Goal: Task Accomplishment & Management: Use online tool/utility

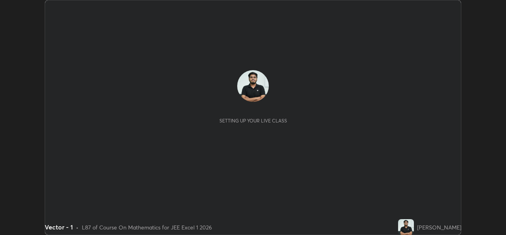
scroll to position [235, 506]
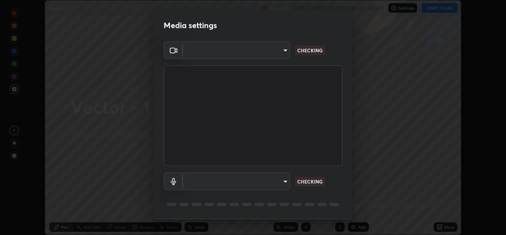
type input "02c526a7d083af2ea0f9b848da83c41b37d7728a07c2247aa6837277cf3aa32d"
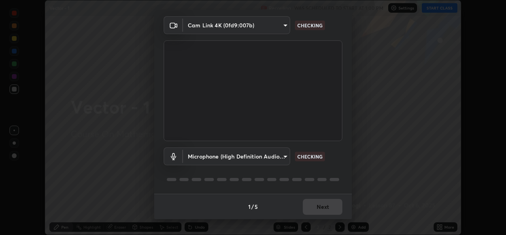
click at [284, 154] on body "Erase all Vector - 1 Recording WAS SCHEDULED TO START AT 1:00 PM Settings START…" at bounding box center [253, 117] width 506 height 235
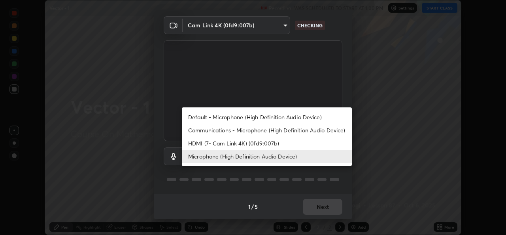
click at [277, 131] on li "Communications - Microphone (High Definition Audio Device)" at bounding box center [267, 129] width 170 height 13
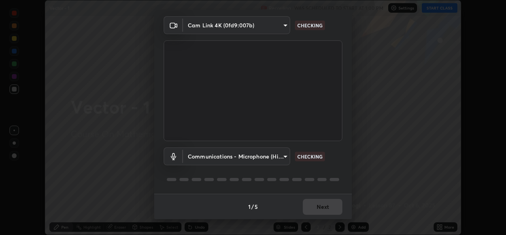
click at [271, 155] on body "Erase all Vector - 1 Recording WAS SCHEDULED TO START AT 1:00 PM Settings START…" at bounding box center [253, 117] width 506 height 235
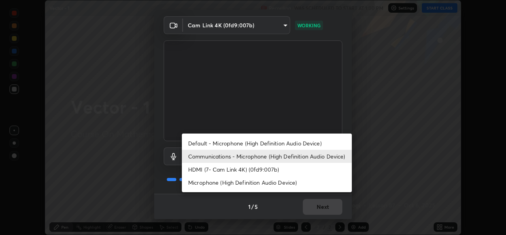
click at [276, 180] on li "Microphone (High Definition Audio Device)" at bounding box center [267, 182] width 170 height 13
type input "1f9b2b7b856d792cc5f4e166810154640c8dc3d584de9c331c588b9cd70d1665"
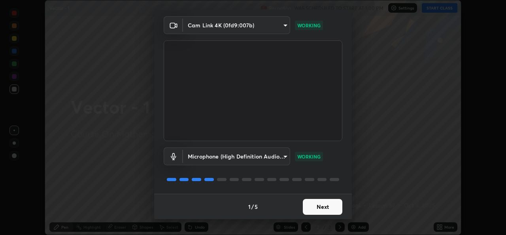
click at [324, 207] on button "Next" at bounding box center [323, 207] width 40 height 16
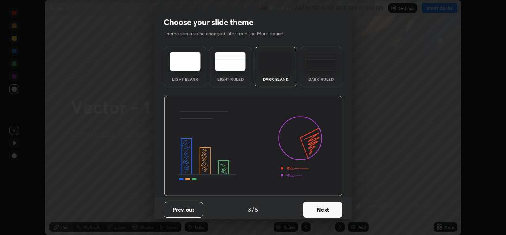
click at [328, 208] on button "Next" at bounding box center [323, 209] width 40 height 16
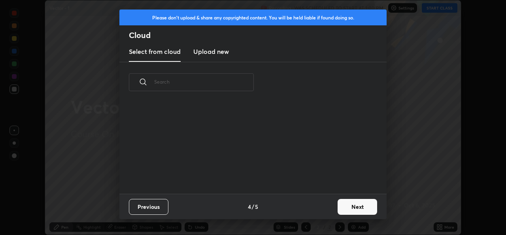
scroll to position [91, 254]
click at [345, 209] on button "Next" at bounding box center [358, 207] width 40 height 16
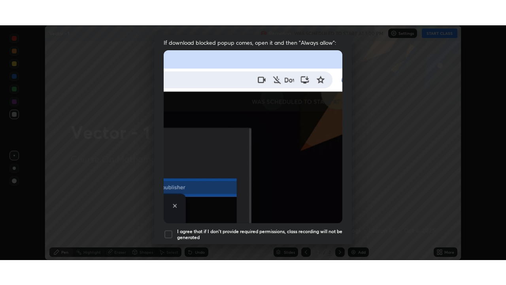
scroll to position [186, 0]
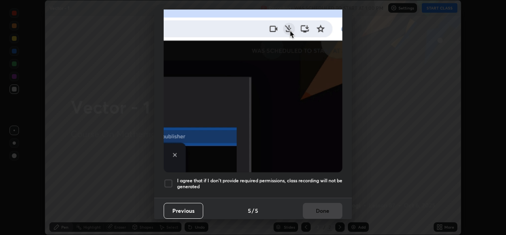
click at [170, 180] on div at bounding box center [168, 182] width 9 height 9
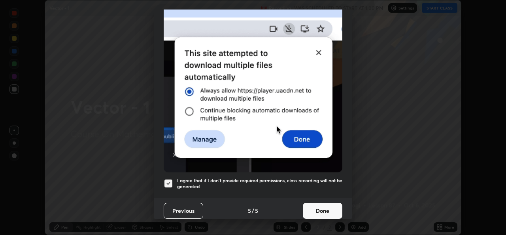
click at [319, 207] on button "Done" at bounding box center [323, 211] width 40 height 16
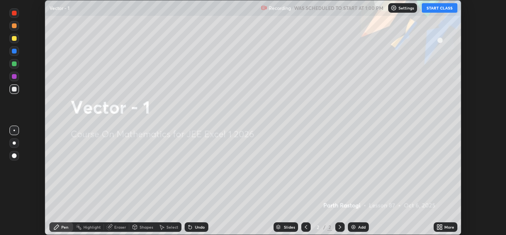
click at [437, 11] on button "START CLASS" at bounding box center [440, 7] width 36 height 9
click at [447, 226] on div "More" at bounding box center [450, 227] width 10 height 4
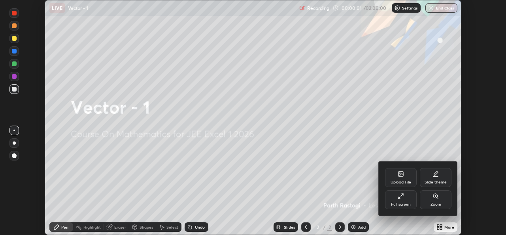
click at [401, 201] on div "Full screen" at bounding box center [401, 199] width 32 height 19
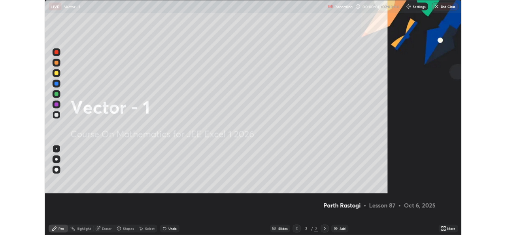
scroll to position [285, 506]
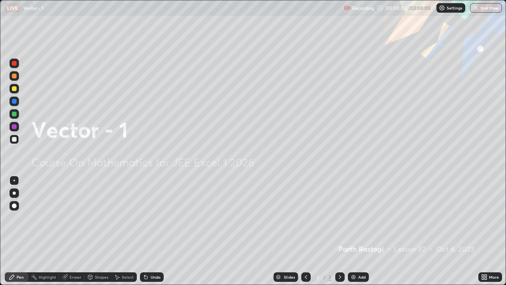
click at [362, 234] on div "Add" at bounding box center [362, 277] width 8 height 4
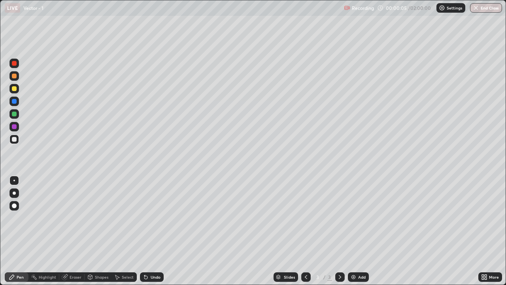
click at [18, 192] on div at bounding box center [13, 192] width 9 height 9
click at [74, 234] on div "Eraser" at bounding box center [71, 276] width 25 height 9
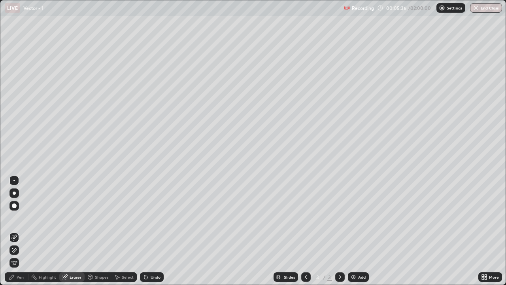
click at [21, 234] on div "Pen" at bounding box center [17, 276] width 24 height 9
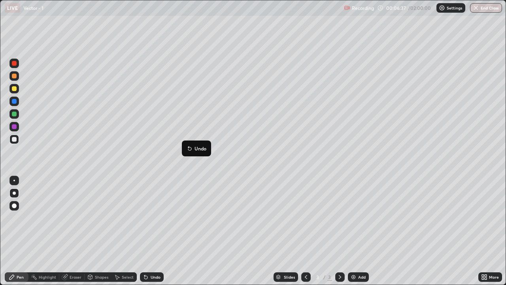
click at [101, 234] on div "Shapes" at bounding box center [98, 276] width 27 height 9
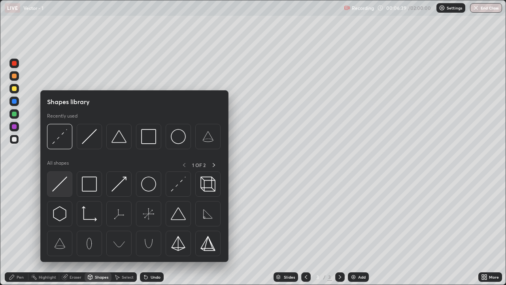
click at [57, 190] on img at bounding box center [59, 183] width 15 height 15
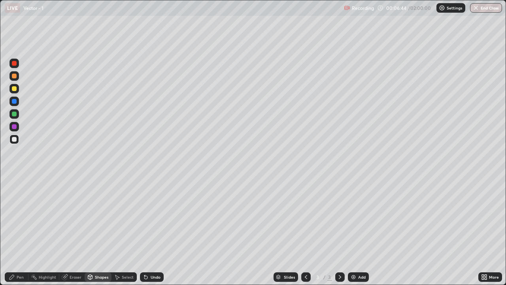
click at [17, 89] on div at bounding box center [13, 88] width 9 height 9
click at [98, 234] on div "Shapes" at bounding box center [98, 276] width 27 height 9
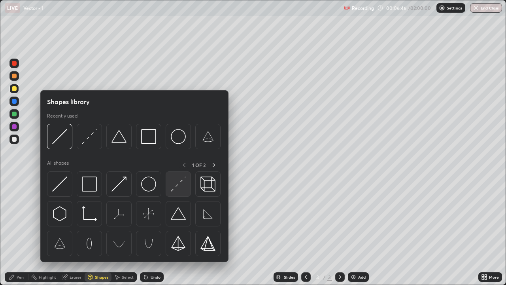
click at [180, 184] on img at bounding box center [178, 183] width 15 height 15
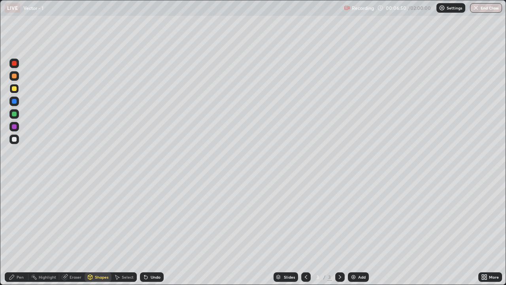
click at [21, 234] on div "Pen" at bounding box center [20, 277] width 7 height 4
click at [358, 234] on div "Add" at bounding box center [358, 276] width 21 height 9
click at [15, 143] on div at bounding box center [13, 138] width 9 height 9
click at [152, 234] on div "Undo" at bounding box center [156, 277] width 10 height 4
click at [361, 234] on div "Add" at bounding box center [362, 277] width 8 height 4
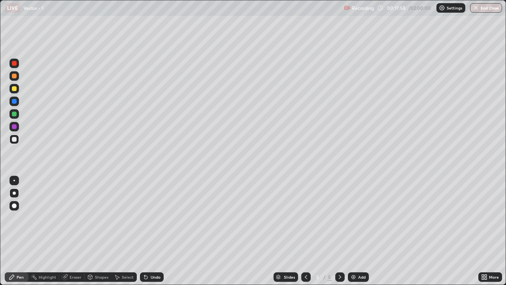
click at [156, 234] on div "Undo" at bounding box center [152, 276] width 24 height 9
click at [70, 234] on div "Eraser" at bounding box center [76, 277] width 12 height 4
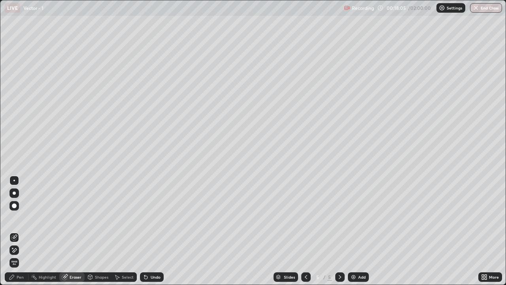
click at [16, 234] on icon at bounding box center [14, 250] width 6 height 7
click at [16, 234] on div "Pen" at bounding box center [17, 276] width 24 height 9
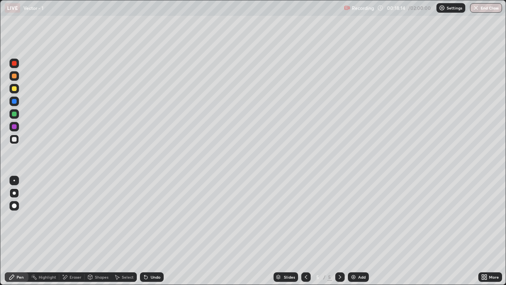
click at [70, 234] on div "Eraser" at bounding box center [71, 276] width 25 height 9
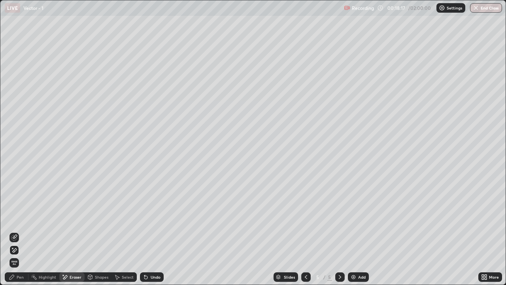
click at [19, 234] on div "Pen" at bounding box center [17, 276] width 24 height 9
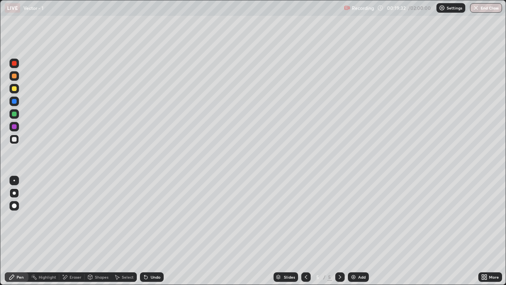
click at [155, 234] on div "Undo" at bounding box center [156, 277] width 10 height 4
click at [156, 234] on div "Undo" at bounding box center [156, 277] width 10 height 4
click at [154, 234] on div "Undo" at bounding box center [156, 277] width 10 height 4
click at [152, 234] on div "Undo" at bounding box center [152, 276] width 24 height 9
click at [153, 234] on div "Undo" at bounding box center [152, 276] width 24 height 9
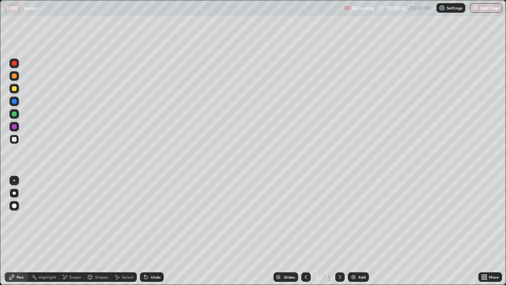
click at [154, 234] on div "Undo" at bounding box center [152, 276] width 24 height 9
click at [68, 234] on div "Eraser" at bounding box center [71, 276] width 25 height 9
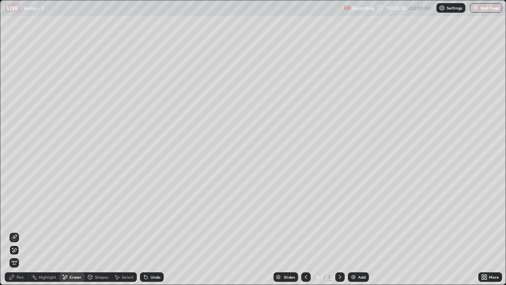
click at [18, 234] on div "Pen" at bounding box center [20, 277] width 7 height 4
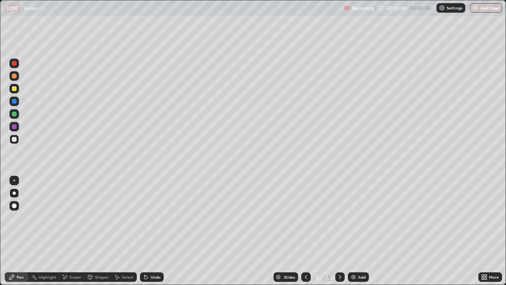
click at [361, 234] on div "Add" at bounding box center [358, 276] width 21 height 9
click at [153, 234] on div "Undo" at bounding box center [156, 277] width 10 height 4
click at [362, 234] on div "Add" at bounding box center [358, 276] width 21 height 9
click at [155, 234] on div "Undo" at bounding box center [152, 276] width 24 height 9
click at [156, 234] on div "Undo" at bounding box center [152, 276] width 24 height 9
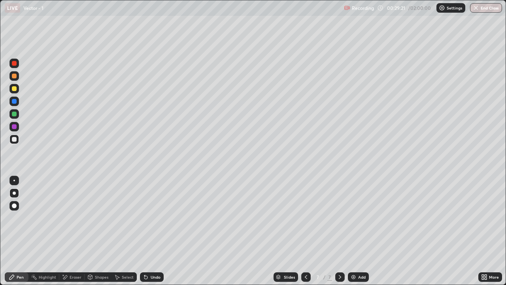
click at [159, 234] on div "Undo" at bounding box center [152, 276] width 24 height 9
click at [159, 234] on div "Undo" at bounding box center [156, 277] width 10 height 4
click at [156, 234] on div "Undo" at bounding box center [156, 277] width 10 height 4
click at [70, 234] on div "Eraser" at bounding box center [71, 276] width 25 height 9
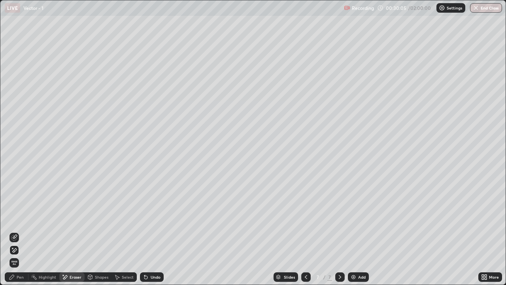
click at [18, 234] on div "Pen" at bounding box center [17, 276] width 24 height 9
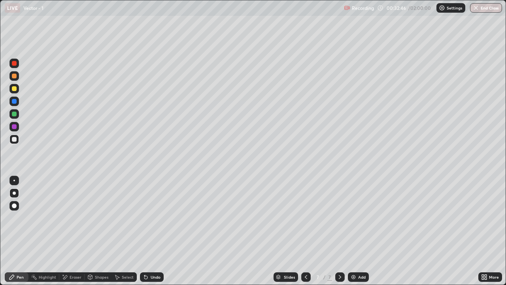
click at [74, 234] on div "Eraser" at bounding box center [71, 276] width 25 height 9
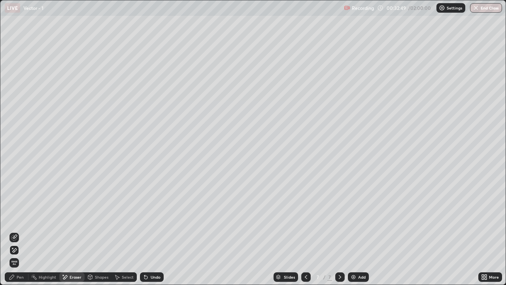
click at [17, 234] on div "Pen" at bounding box center [17, 276] width 24 height 9
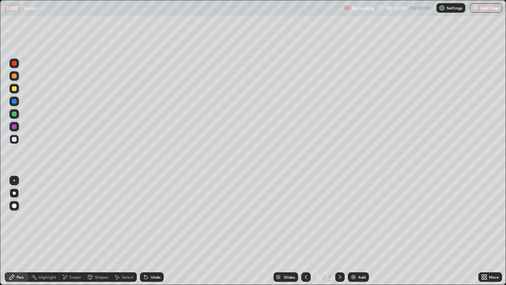
click at [155, 234] on div "Undo" at bounding box center [156, 277] width 10 height 4
click at [152, 234] on div "Undo" at bounding box center [152, 276] width 24 height 9
click at [363, 234] on div "Add" at bounding box center [362, 277] width 8 height 4
click at [67, 234] on icon at bounding box center [65, 277] width 6 height 7
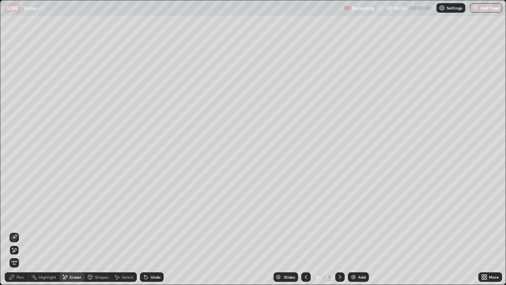
click at [21, 234] on div "Pen" at bounding box center [17, 276] width 24 height 9
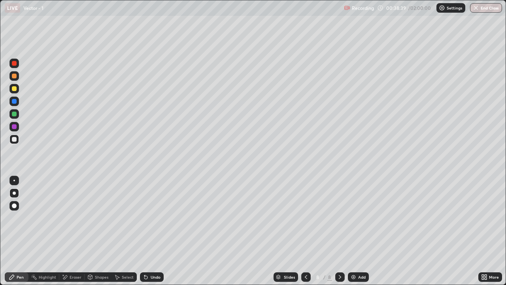
click at [152, 234] on div "Undo" at bounding box center [152, 276] width 24 height 9
click at [154, 234] on div "Undo" at bounding box center [156, 277] width 10 height 4
click at [155, 234] on div "Undo" at bounding box center [156, 277] width 10 height 4
click at [364, 234] on div "Add" at bounding box center [358, 276] width 21 height 9
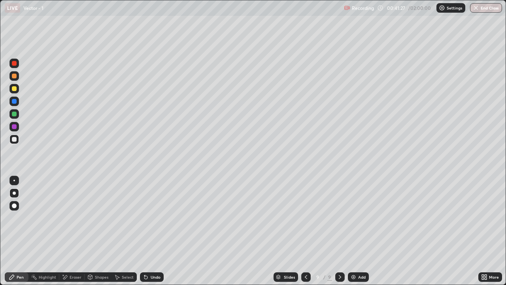
click at [305, 234] on icon at bounding box center [306, 277] width 6 height 6
click at [339, 234] on icon at bounding box center [340, 277] width 6 height 6
click at [14, 140] on div at bounding box center [14, 139] width 5 height 5
click at [13, 115] on div at bounding box center [14, 114] width 5 height 5
click at [12, 115] on div at bounding box center [14, 114] width 5 height 5
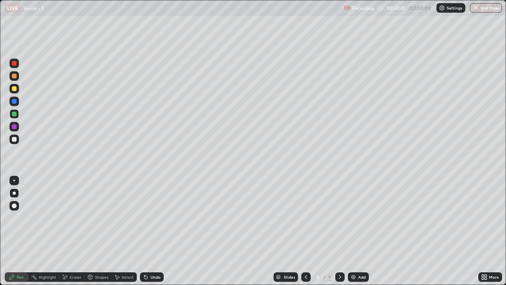
click at [11, 144] on div at bounding box center [13, 138] width 9 height 9
click at [16, 140] on div at bounding box center [14, 139] width 5 height 5
click at [100, 234] on div "Shapes" at bounding box center [98, 276] width 27 height 9
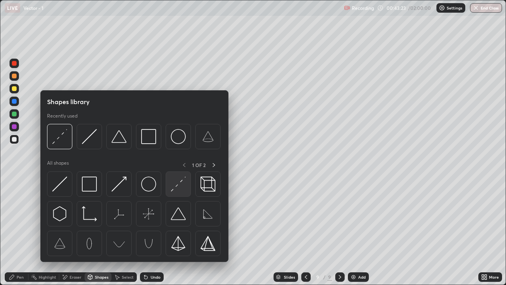
click at [178, 186] on img at bounding box center [178, 183] width 15 height 15
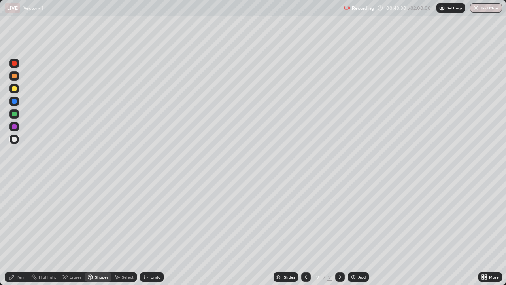
click at [100, 234] on div "Shapes" at bounding box center [101, 277] width 13 height 4
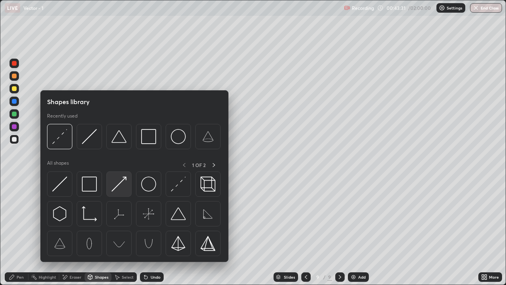
click at [119, 187] on img at bounding box center [119, 183] width 15 height 15
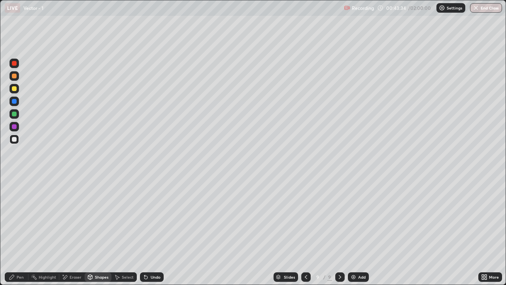
click at [153, 234] on div "Undo" at bounding box center [156, 277] width 10 height 4
click at [12, 117] on div at bounding box center [13, 113] width 9 height 9
click at [16, 89] on div at bounding box center [14, 88] width 5 height 5
click at [13, 234] on div "Pen" at bounding box center [17, 276] width 24 height 9
click at [151, 234] on div "Undo" at bounding box center [156, 277] width 10 height 4
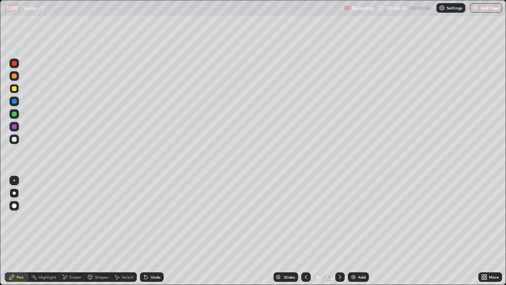
click at [151, 234] on div "Undo" at bounding box center [156, 277] width 10 height 4
click at [362, 234] on div "Add" at bounding box center [358, 276] width 21 height 9
click at [100, 234] on div "Shapes" at bounding box center [101, 277] width 13 height 4
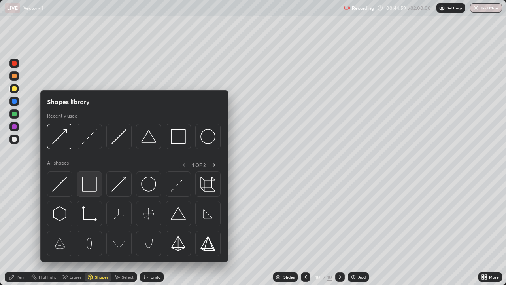
click at [89, 184] on img at bounding box center [89, 183] width 15 height 15
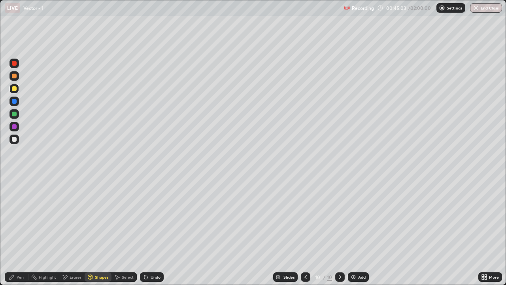
click at [94, 234] on div "Shapes" at bounding box center [98, 276] width 27 height 9
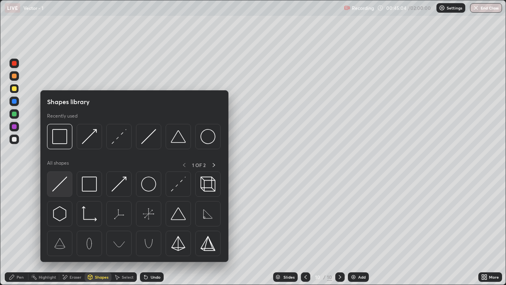
click at [60, 186] on img at bounding box center [59, 183] width 15 height 15
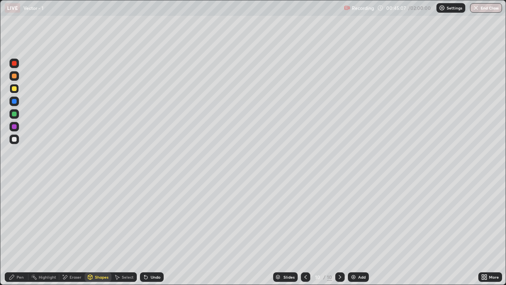
click at [155, 234] on div "Undo" at bounding box center [152, 276] width 24 height 9
click at [151, 234] on div "Undo" at bounding box center [152, 276] width 24 height 9
click at [155, 234] on div "Undo" at bounding box center [156, 277] width 10 height 4
click at [95, 234] on div "Shapes" at bounding box center [101, 277] width 13 height 4
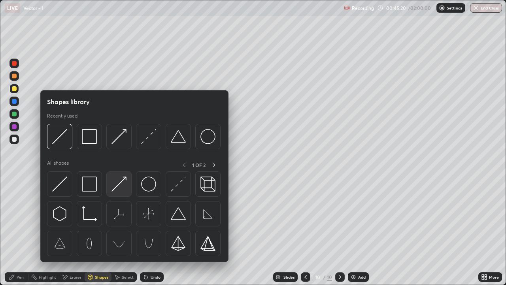
click at [122, 180] on img at bounding box center [119, 183] width 15 height 15
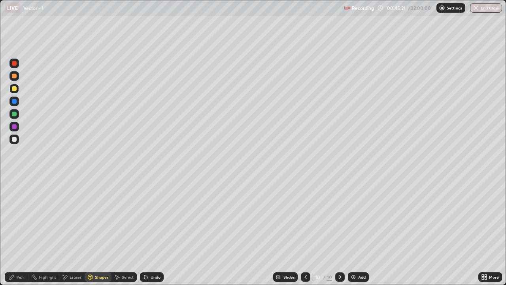
click at [12, 78] on div at bounding box center [14, 76] width 5 height 5
click at [157, 234] on div "Undo" at bounding box center [152, 276] width 24 height 9
click at [98, 234] on div "Shapes" at bounding box center [98, 276] width 27 height 9
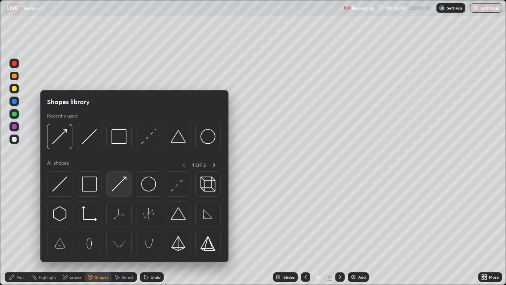
click at [117, 192] on div at bounding box center [118, 183] width 25 height 25
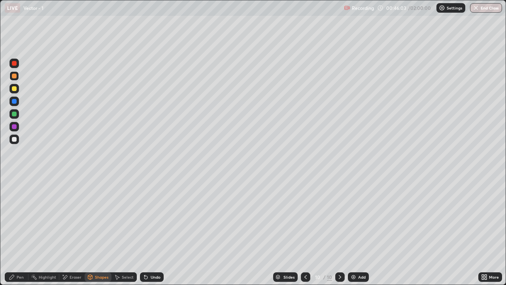
click at [131, 234] on div "Select" at bounding box center [124, 276] width 25 height 9
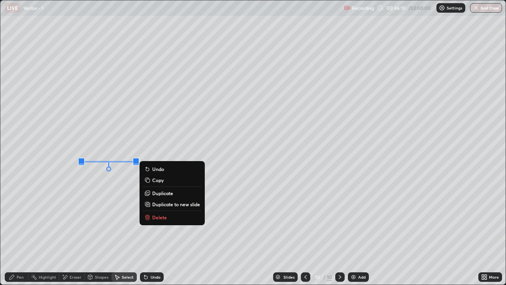
click at [151, 234] on div "Undo" at bounding box center [152, 276] width 24 height 9
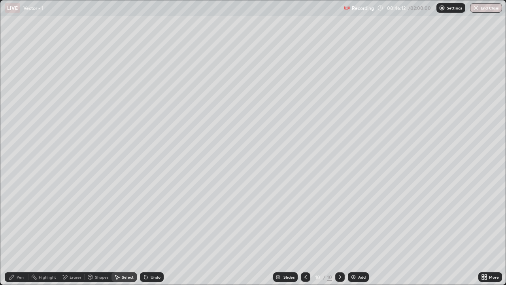
click at [98, 234] on div "Shapes" at bounding box center [101, 277] width 13 height 4
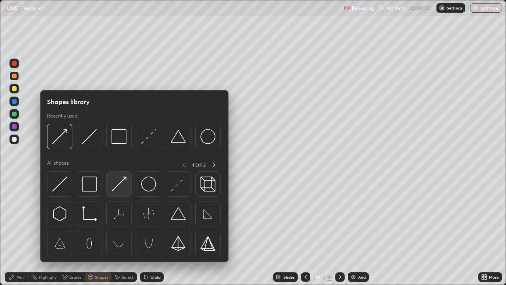
click at [119, 185] on img at bounding box center [119, 183] width 15 height 15
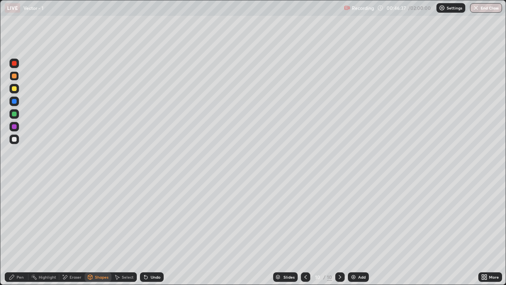
click at [95, 234] on div "Shapes" at bounding box center [101, 277] width 13 height 4
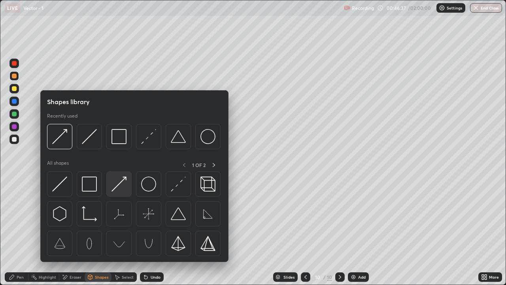
click at [119, 186] on img at bounding box center [119, 183] width 15 height 15
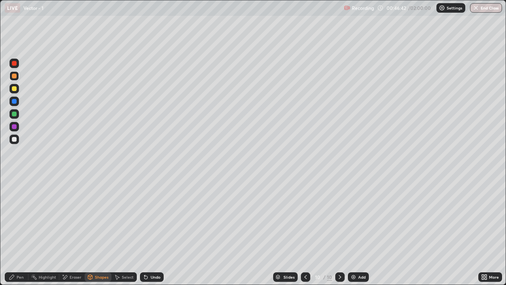
click at [121, 234] on div "Select" at bounding box center [124, 276] width 25 height 9
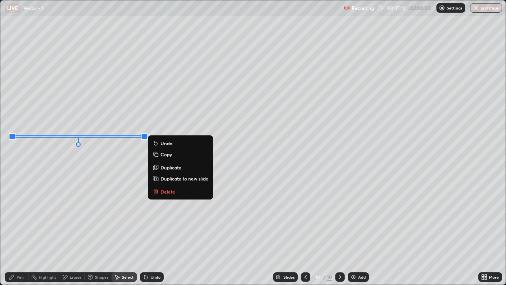
click at [71, 234] on div "Eraser" at bounding box center [71, 276] width 25 height 9
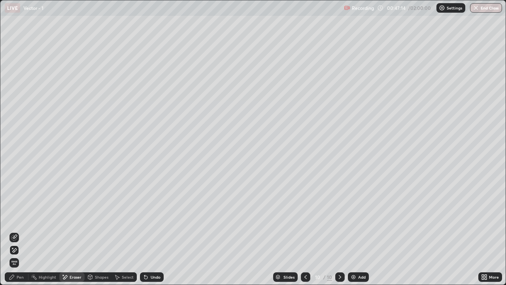
click at [21, 234] on div "Pen" at bounding box center [17, 276] width 24 height 9
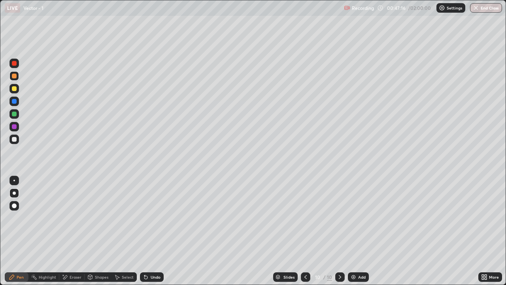
click at [72, 234] on div "Eraser" at bounding box center [71, 276] width 25 height 9
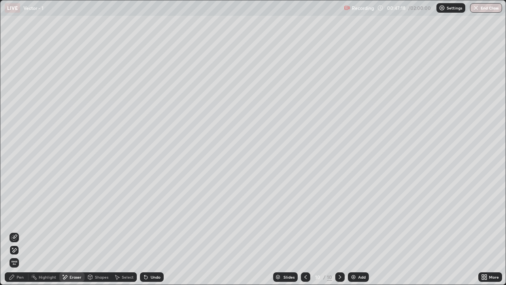
click at [18, 234] on div "Pen" at bounding box center [17, 276] width 24 height 9
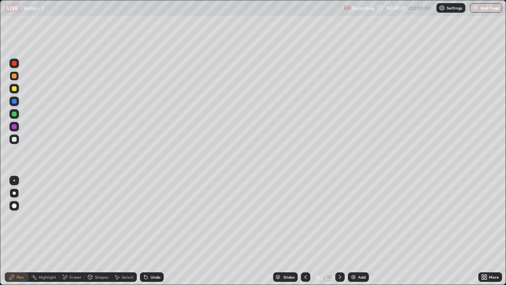
click at [305, 234] on icon at bounding box center [306, 277] width 2 height 4
click at [14, 234] on icon at bounding box center [12, 277] width 6 height 6
click at [340, 234] on div at bounding box center [339, 277] width 9 height 16
click at [12, 138] on div at bounding box center [14, 139] width 5 height 5
click at [486, 234] on icon at bounding box center [484, 277] width 6 height 6
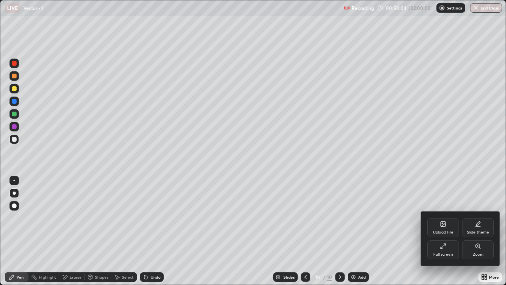
click at [445, 234] on div "Full screen" at bounding box center [444, 249] width 32 height 19
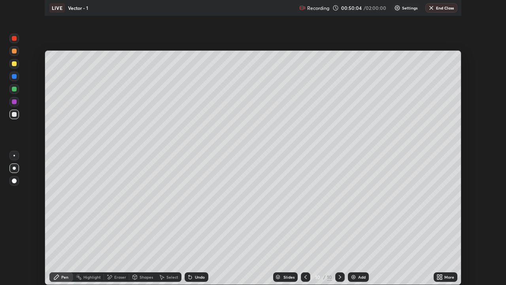
scroll to position [39321, 39049]
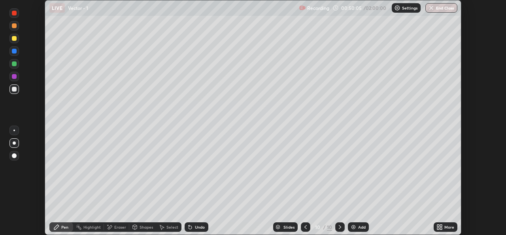
click at [438, 225] on icon at bounding box center [438, 225] width 2 height 2
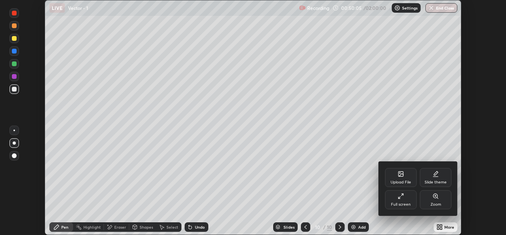
click at [398, 202] on div "Full screen" at bounding box center [401, 204] width 20 height 4
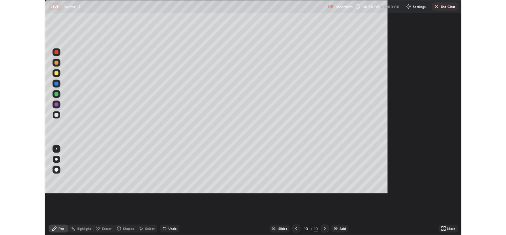
scroll to position [285, 506]
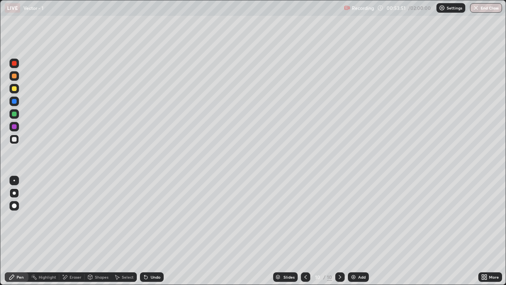
click at [360, 234] on div "Add" at bounding box center [358, 276] width 21 height 9
click at [18, 115] on div at bounding box center [13, 113] width 9 height 9
click at [306, 234] on icon at bounding box center [306, 277] width 6 height 6
click at [341, 234] on icon at bounding box center [340, 277] width 2 height 4
click at [97, 234] on div "Shapes" at bounding box center [98, 276] width 27 height 9
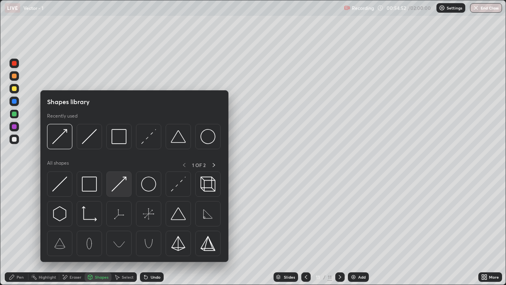
click at [117, 188] on img at bounding box center [119, 183] width 15 height 15
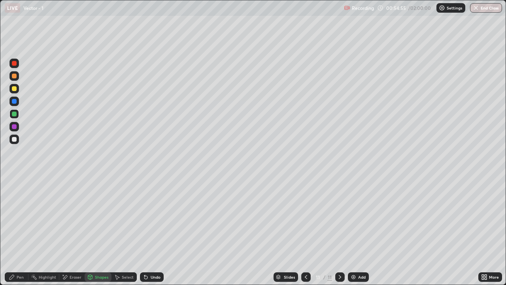
click at [22, 234] on div "Pen" at bounding box center [17, 276] width 24 height 9
click at [95, 234] on div "Shapes" at bounding box center [101, 277] width 13 height 4
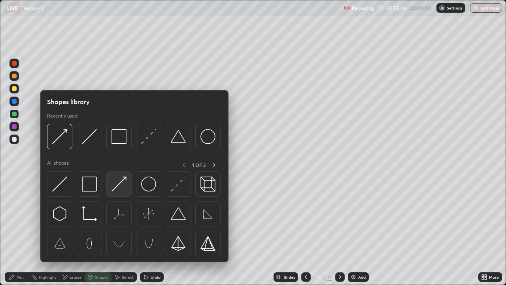
click at [123, 183] on img at bounding box center [119, 183] width 15 height 15
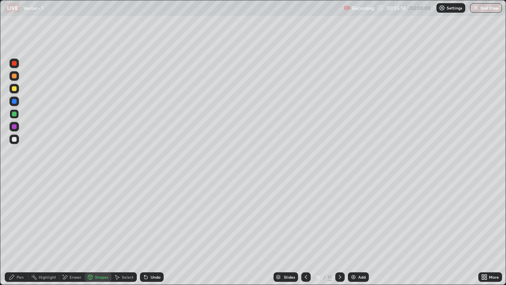
click at [15, 234] on div "Pen" at bounding box center [17, 276] width 24 height 9
click at [98, 234] on div "Shapes" at bounding box center [98, 276] width 27 height 9
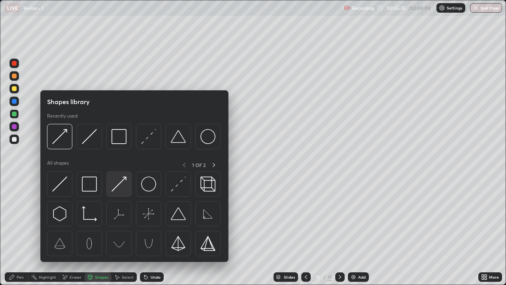
click at [119, 184] on img at bounding box center [119, 183] width 15 height 15
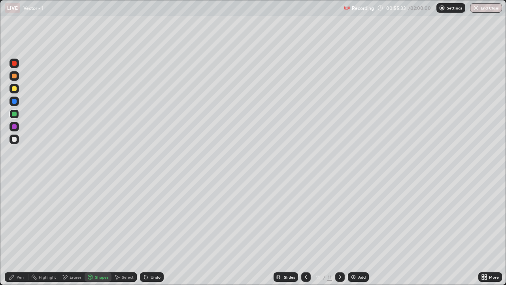
click at [16, 234] on div "Pen" at bounding box center [17, 276] width 24 height 9
click at [13, 116] on div at bounding box center [14, 114] width 5 height 5
click at [13, 114] on div at bounding box center [14, 114] width 5 height 5
click at [94, 234] on div "Shapes" at bounding box center [98, 276] width 27 height 9
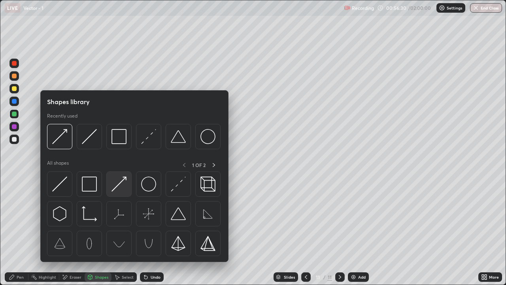
click at [120, 180] on img at bounding box center [119, 183] width 15 height 15
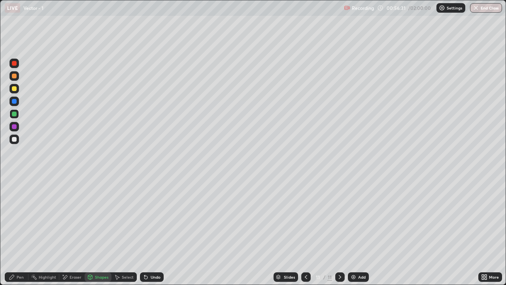
click at [15, 139] on div at bounding box center [14, 139] width 5 height 5
click at [20, 234] on div "Pen" at bounding box center [20, 277] width 7 height 4
click at [13, 115] on div at bounding box center [14, 114] width 5 height 5
click at [13, 92] on div at bounding box center [13, 88] width 9 height 9
click at [96, 234] on div "Shapes" at bounding box center [101, 277] width 13 height 4
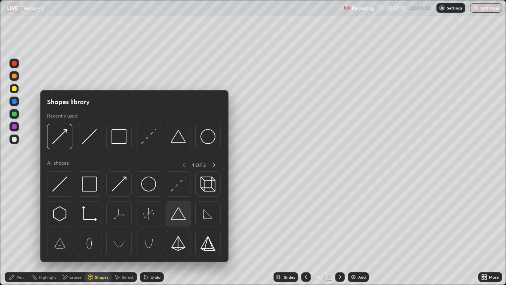
click at [181, 215] on img at bounding box center [178, 213] width 15 height 15
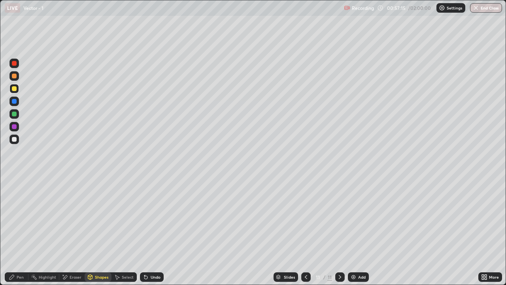
click at [17, 234] on div "Pen" at bounding box center [20, 277] width 7 height 4
click at [305, 234] on icon at bounding box center [306, 277] width 6 height 6
click at [339, 234] on icon at bounding box center [340, 277] width 6 height 6
click at [355, 234] on img at bounding box center [353, 277] width 6 height 6
click at [15, 91] on div at bounding box center [13, 88] width 9 height 9
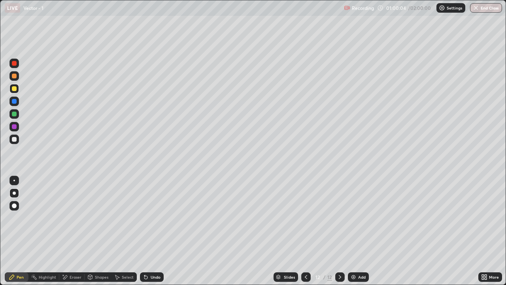
click at [96, 234] on div "Shapes" at bounding box center [101, 277] width 13 height 4
click at [304, 234] on icon at bounding box center [306, 277] width 6 height 6
click at [339, 234] on icon at bounding box center [340, 277] width 6 height 6
click at [304, 234] on icon at bounding box center [306, 277] width 6 height 6
click at [339, 234] on icon at bounding box center [340, 277] width 2 height 4
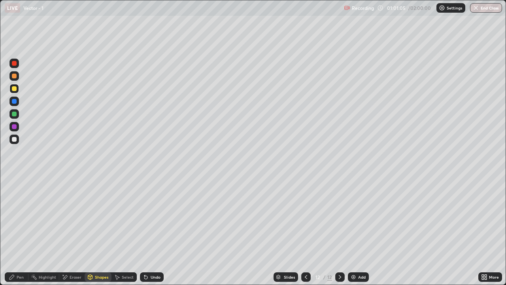
click at [100, 234] on div "Shapes" at bounding box center [101, 277] width 13 height 4
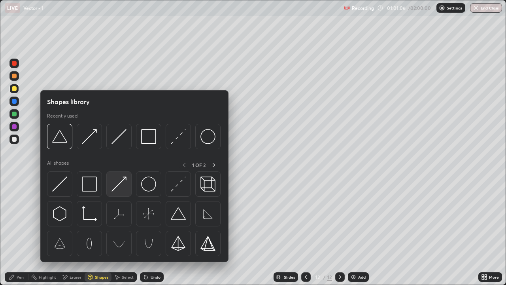
click at [119, 184] on img at bounding box center [119, 183] width 15 height 15
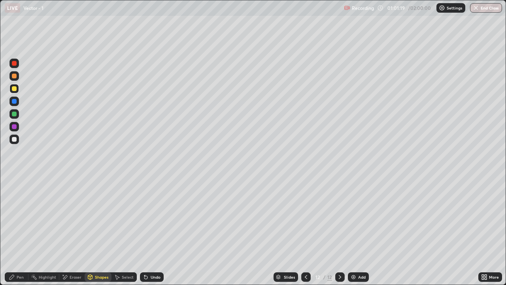
click at [151, 234] on div "Undo" at bounding box center [156, 277] width 10 height 4
click at [15, 140] on div at bounding box center [14, 139] width 5 height 5
click at [13, 114] on div at bounding box center [14, 114] width 5 height 5
click at [155, 234] on div "Undo" at bounding box center [152, 276] width 24 height 9
click at [19, 234] on div "Pen" at bounding box center [17, 276] width 24 height 9
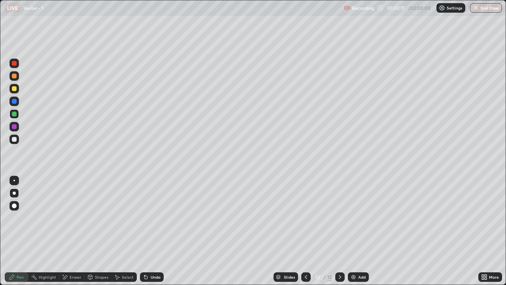
click at [97, 234] on div "Shapes" at bounding box center [101, 277] width 13 height 4
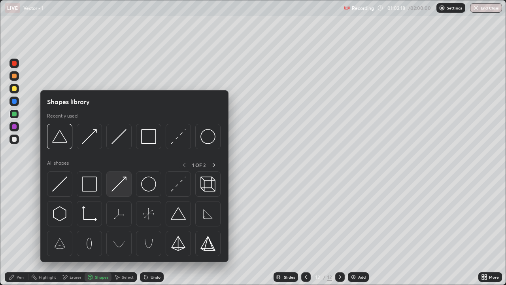
click at [122, 184] on img at bounding box center [119, 183] width 15 height 15
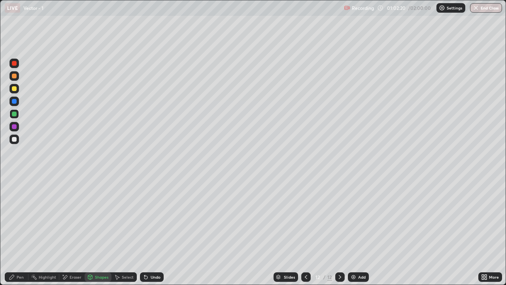
click at [15, 77] on div at bounding box center [14, 76] width 5 height 5
click at [21, 234] on div "Pen" at bounding box center [20, 277] width 7 height 4
click at [151, 234] on div "Undo" at bounding box center [156, 277] width 10 height 4
click at [93, 234] on div "Shapes" at bounding box center [98, 276] width 27 height 9
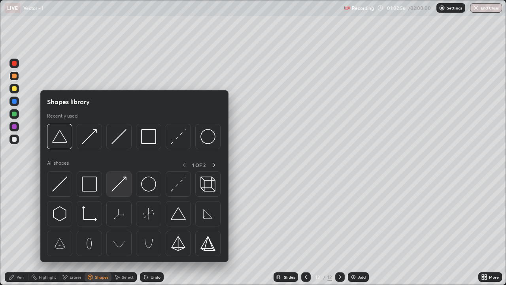
click at [123, 186] on img at bounding box center [119, 183] width 15 height 15
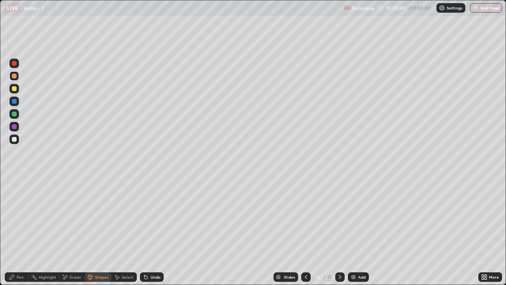
click at [16, 234] on div "Pen" at bounding box center [17, 276] width 24 height 9
click at [98, 234] on div "Shapes" at bounding box center [101, 277] width 13 height 4
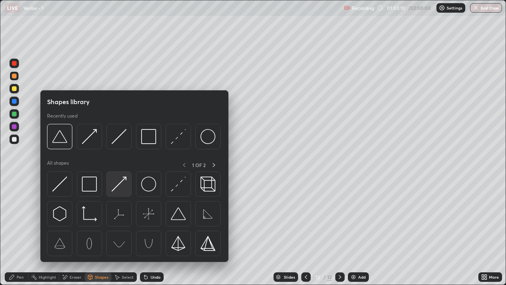
click at [121, 187] on img at bounding box center [119, 183] width 15 height 15
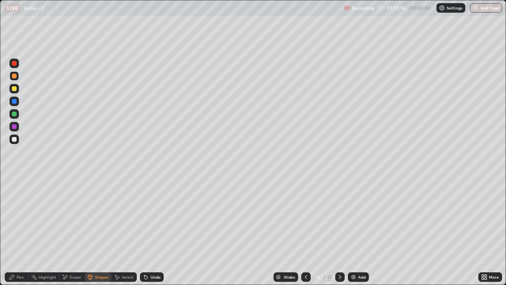
click at [18, 234] on div "Pen" at bounding box center [17, 276] width 24 height 9
click at [123, 234] on div "Select" at bounding box center [124, 276] width 25 height 9
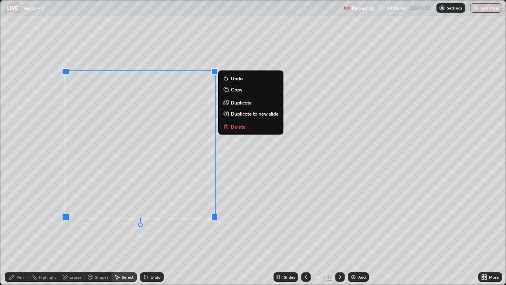
click at [247, 101] on p "Duplicate" at bounding box center [241, 102] width 21 height 6
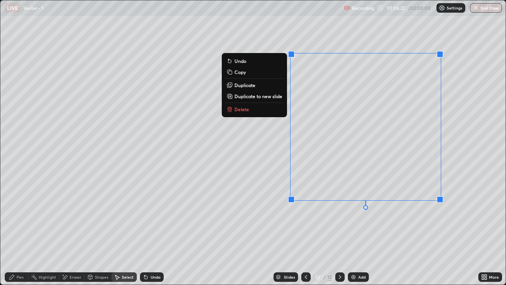
click at [98, 234] on div "Shapes" at bounding box center [101, 277] width 13 height 4
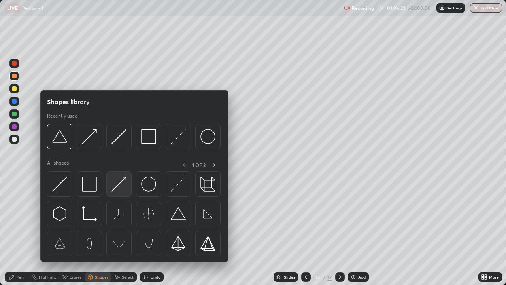
click at [118, 185] on img at bounding box center [119, 183] width 15 height 15
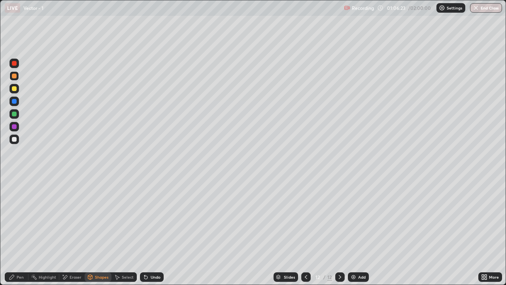
click at [13, 128] on div at bounding box center [14, 126] width 5 height 5
click at [72, 234] on div "Eraser" at bounding box center [76, 277] width 12 height 4
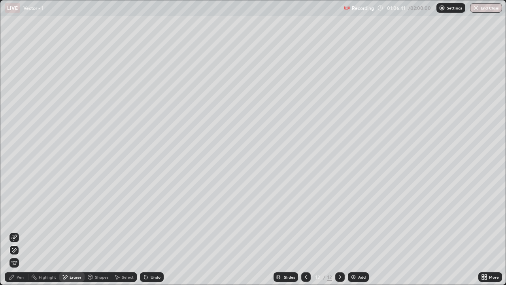
click at [21, 234] on div "Pen" at bounding box center [17, 276] width 24 height 9
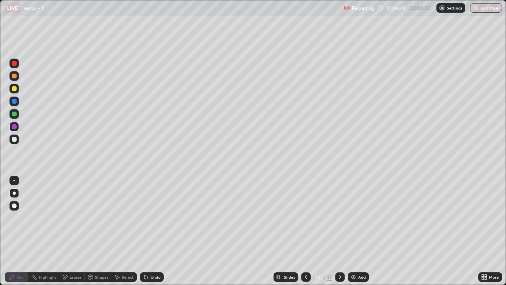
click at [95, 234] on div "Shapes" at bounding box center [98, 276] width 27 height 9
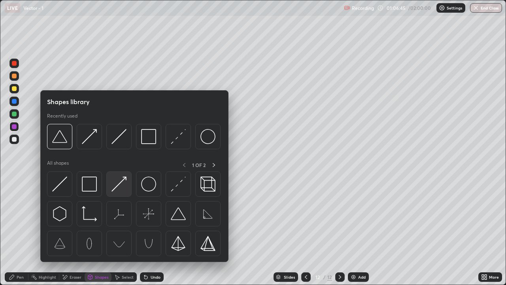
click at [114, 187] on img at bounding box center [119, 183] width 15 height 15
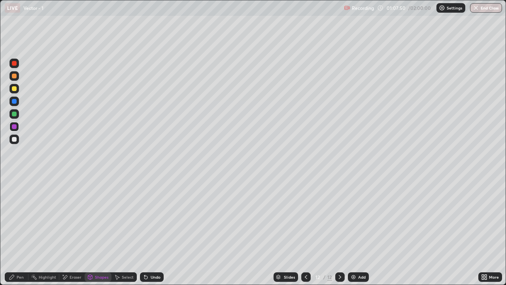
click at [152, 234] on div "Undo" at bounding box center [156, 277] width 10 height 4
click at [18, 234] on div "Pen" at bounding box center [17, 276] width 24 height 9
click at [485, 234] on icon at bounding box center [486, 278] width 2 height 2
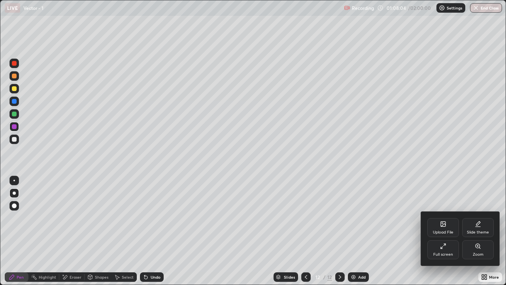
click at [445, 234] on icon at bounding box center [443, 246] width 6 height 6
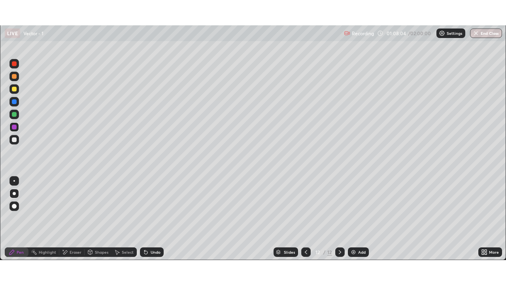
scroll to position [39321, 39049]
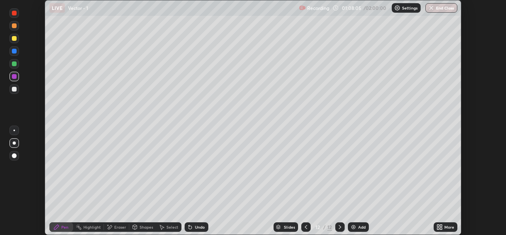
click at [450, 229] on div "More" at bounding box center [446, 226] width 24 height 9
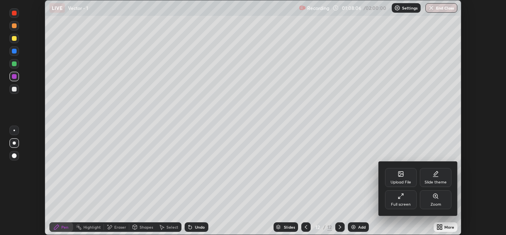
click at [405, 201] on div "Full screen" at bounding box center [401, 199] width 32 height 19
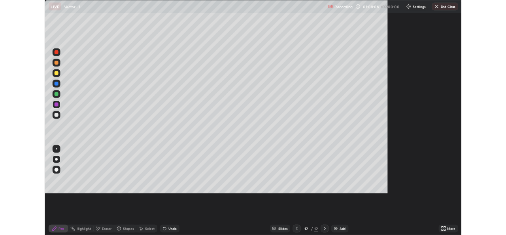
scroll to position [285, 506]
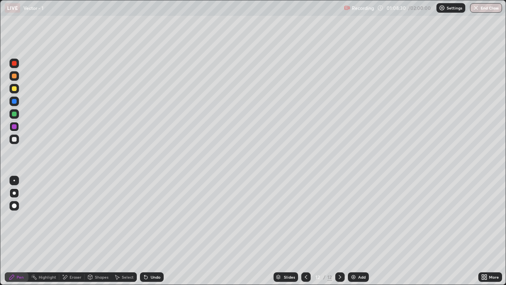
click at [98, 234] on div "Shapes" at bounding box center [101, 277] width 13 height 4
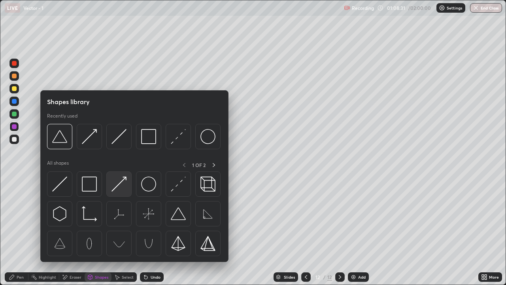
click at [119, 185] on img at bounding box center [119, 183] width 15 height 15
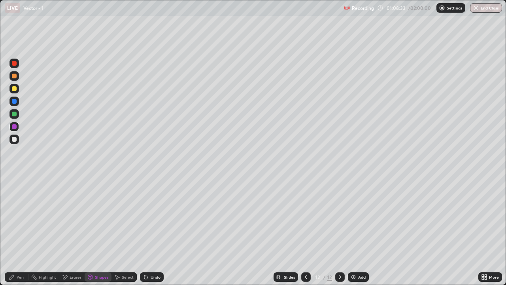
click at [14, 140] on div at bounding box center [14, 139] width 5 height 5
click at [16, 74] on div at bounding box center [14, 76] width 5 height 5
click at [14, 102] on div at bounding box center [14, 101] width 5 height 5
click at [14, 234] on div "Pen" at bounding box center [17, 276] width 24 height 9
click at [98, 234] on div "Shapes" at bounding box center [101, 277] width 13 height 4
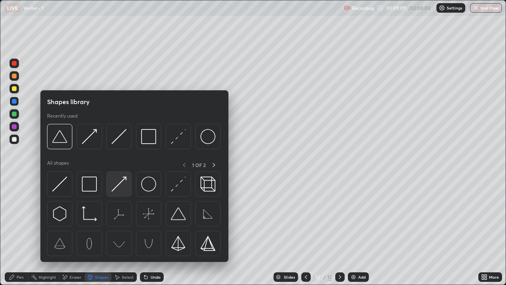
click at [119, 190] on img at bounding box center [119, 183] width 15 height 15
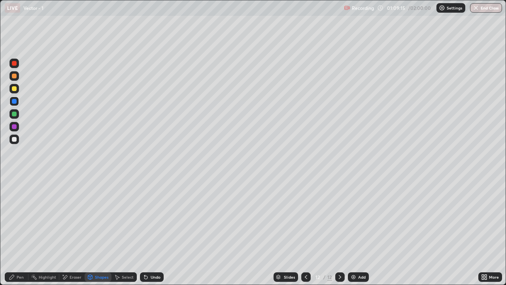
click at [20, 234] on div "Pen" at bounding box center [17, 276] width 24 height 9
click at [13, 140] on div at bounding box center [14, 139] width 5 height 5
click at [152, 234] on div "Undo" at bounding box center [152, 276] width 24 height 9
click at [157, 234] on div "Undo" at bounding box center [152, 276] width 24 height 9
click at [155, 234] on div "Undo" at bounding box center [156, 277] width 10 height 4
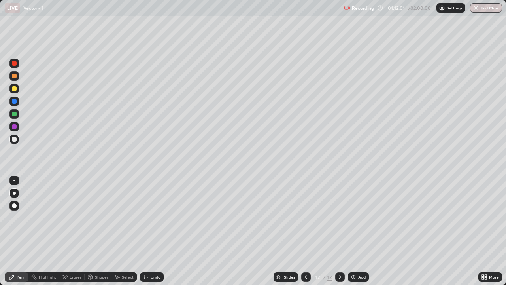
click at [152, 234] on div "Undo" at bounding box center [152, 276] width 24 height 9
click at [356, 234] on div "Add" at bounding box center [358, 276] width 21 height 9
click at [15, 117] on div at bounding box center [13, 113] width 9 height 9
click at [486, 234] on icon at bounding box center [486, 278] width 2 height 2
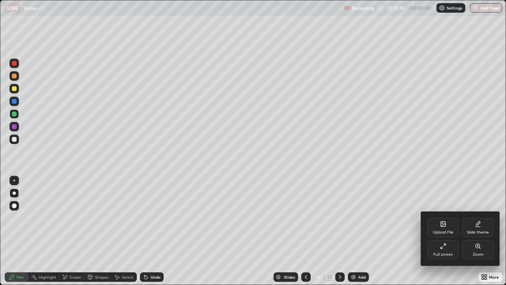
click at [443, 234] on div "Full screen" at bounding box center [444, 249] width 32 height 19
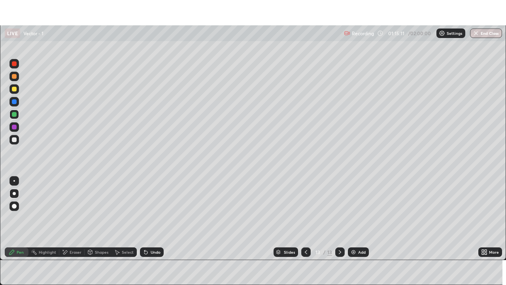
scroll to position [39321, 39049]
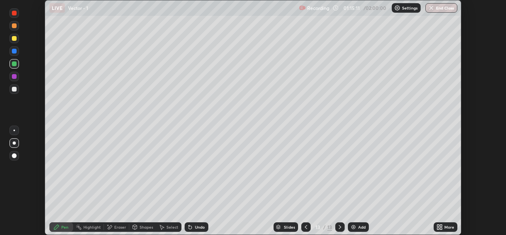
click at [443, 226] on icon at bounding box center [440, 226] width 6 height 6
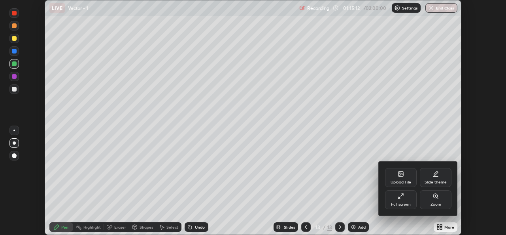
click at [405, 204] on div "Full screen" at bounding box center [401, 204] width 20 height 4
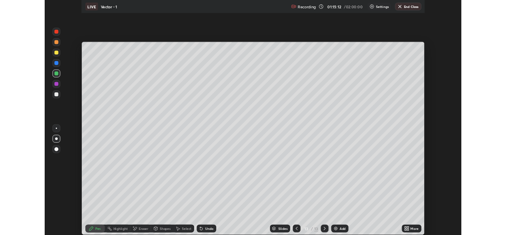
scroll to position [285, 506]
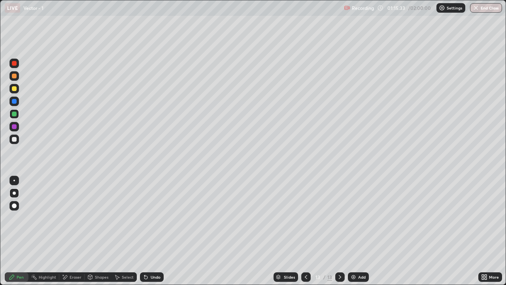
click at [98, 234] on div "Shapes" at bounding box center [101, 277] width 13 height 4
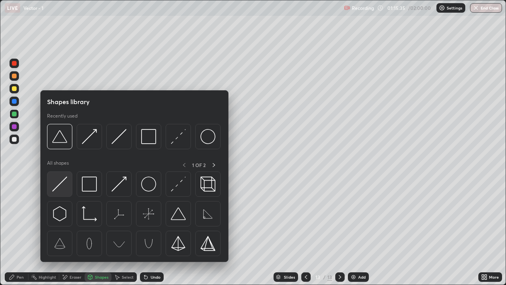
click at [62, 186] on img at bounding box center [59, 183] width 15 height 15
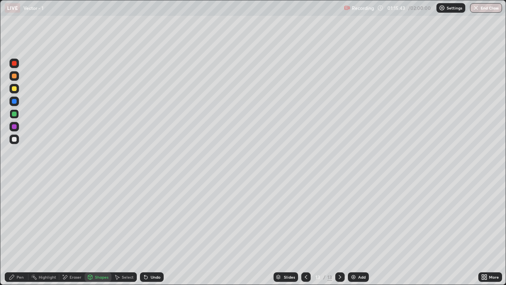
click at [18, 234] on div "Pen" at bounding box center [17, 276] width 24 height 9
click at [15, 139] on div at bounding box center [14, 139] width 5 height 5
click at [98, 234] on div "Shapes" at bounding box center [101, 277] width 13 height 4
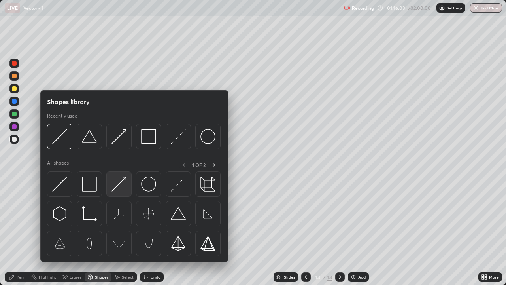
click at [120, 187] on img at bounding box center [119, 183] width 15 height 15
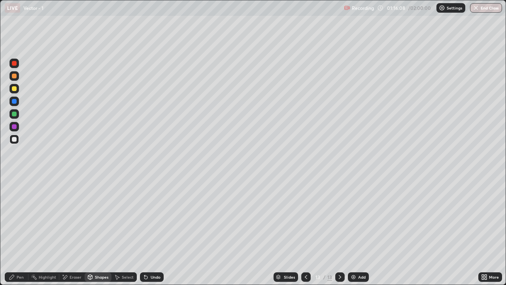
click at [15, 234] on div "Pen" at bounding box center [17, 276] width 24 height 9
click at [153, 234] on div "Undo" at bounding box center [156, 277] width 10 height 4
click at [155, 234] on div "Undo" at bounding box center [156, 277] width 10 height 4
click at [71, 234] on div "Eraser" at bounding box center [76, 277] width 12 height 4
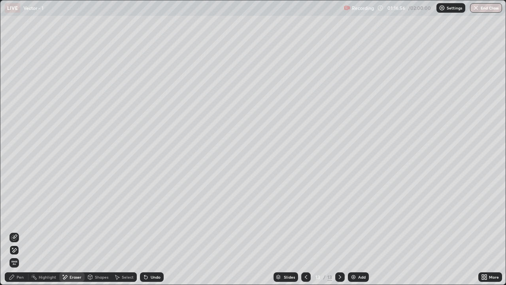
click at [15, 234] on div "Pen" at bounding box center [17, 276] width 24 height 9
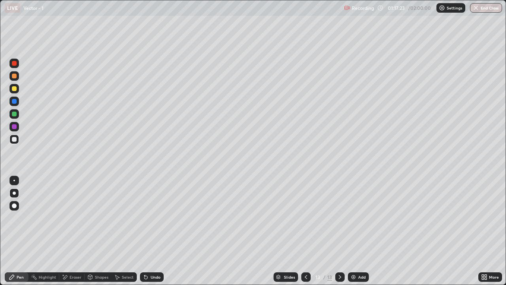
click at [157, 234] on div "Undo" at bounding box center [156, 277] width 10 height 4
click at [159, 234] on div "Undo" at bounding box center [156, 277] width 10 height 4
click at [74, 234] on div "Eraser" at bounding box center [76, 277] width 12 height 4
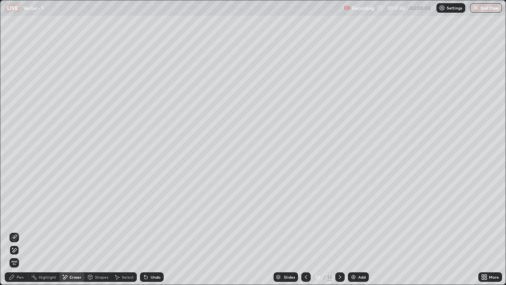
click at [21, 234] on div "Pen" at bounding box center [17, 276] width 24 height 9
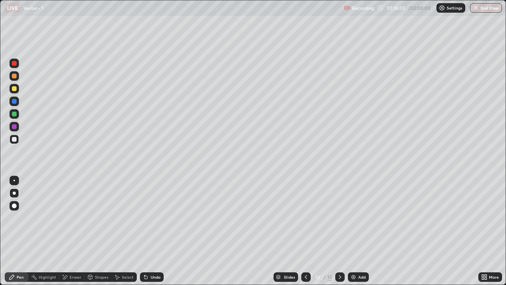
click at [76, 234] on div "Eraser" at bounding box center [71, 276] width 25 height 9
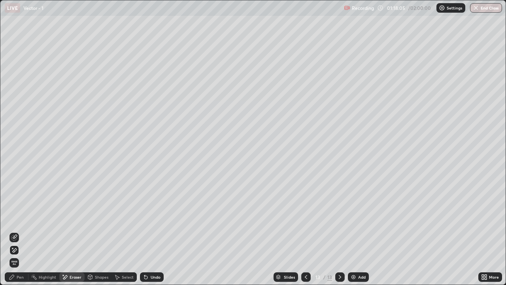
click at [17, 234] on div "Pen" at bounding box center [17, 276] width 24 height 9
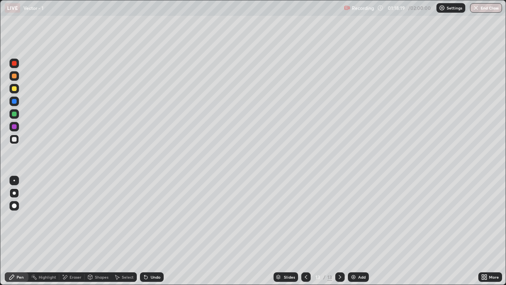
click at [153, 234] on div "Undo" at bounding box center [152, 276] width 24 height 9
click at [70, 234] on div "Eraser" at bounding box center [76, 277] width 12 height 4
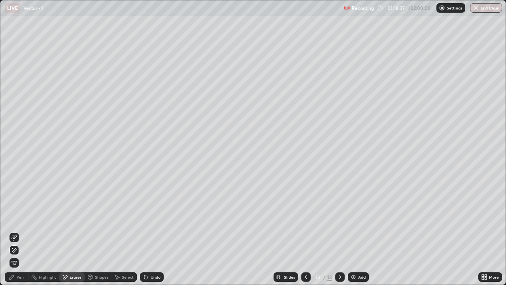
click at [20, 234] on div "Pen" at bounding box center [17, 276] width 24 height 9
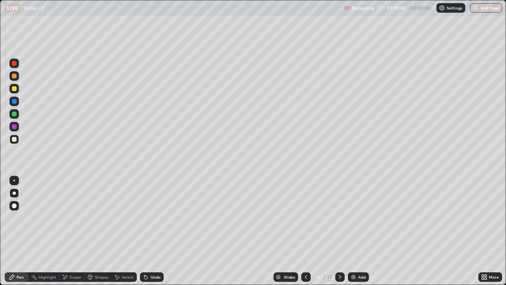
click at [70, 234] on div "Eraser" at bounding box center [76, 277] width 12 height 4
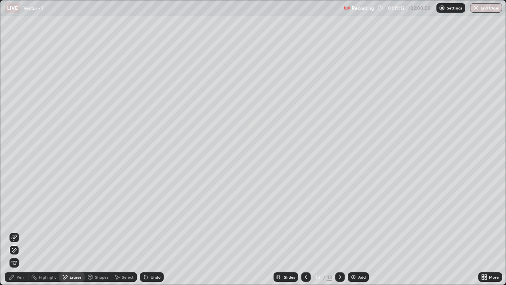
click at [19, 234] on div "Pen" at bounding box center [17, 276] width 24 height 9
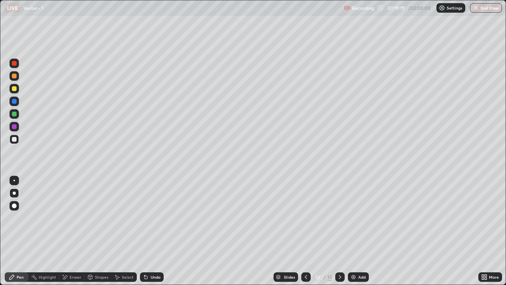
click at [74, 234] on div "Eraser" at bounding box center [76, 277] width 12 height 4
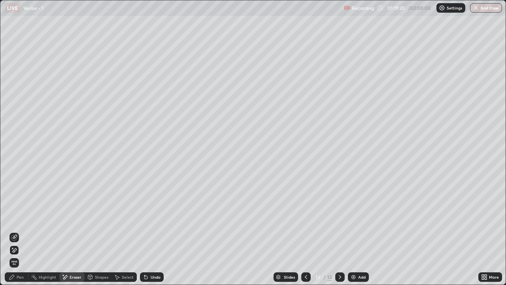
click at [22, 234] on div "Pen" at bounding box center [17, 276] width 24 height 9
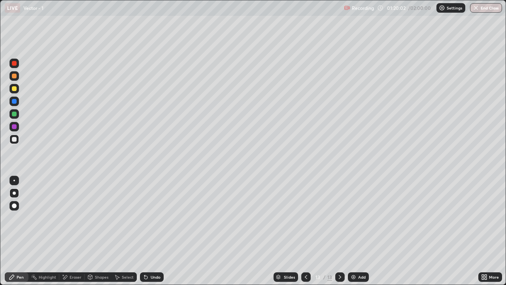
click at [69, 234] on div "Eraser" at bounding box center [71, 276] width 25 height 9
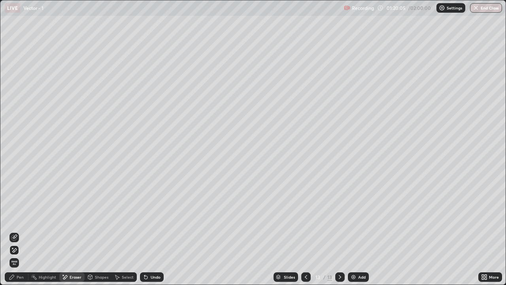
click at [17, 234] on div "Pen" at bounding box center [17, 276] width 24 height 9
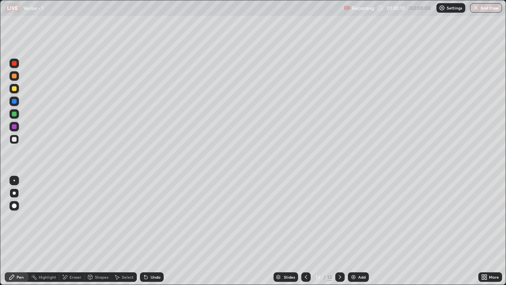
click at [68, 234] on div "Eraser" at bounding box center [71, 276] width 25 height 9
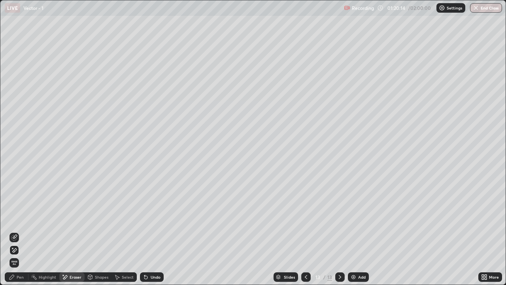
click at [18, 234] on div "Pen" at bounding box center [17, 276] width 24 height 9
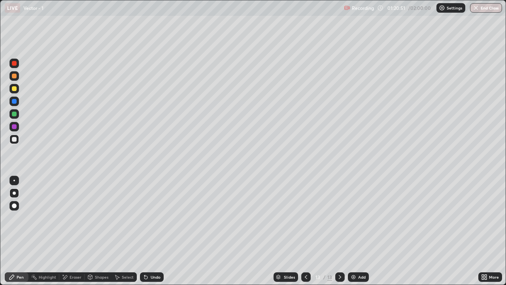
click at [95, 234] on div "Shapes" at bounding box center [98, 276] width 27 height 9
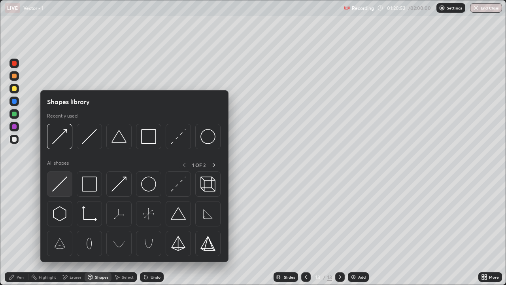
click at [60, 189] on img at bounding box center [59, 183] width 15 height 15
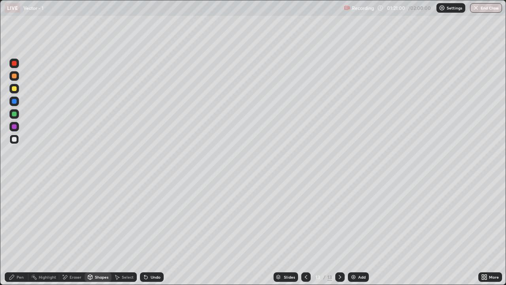
click at [15, 89] on div at bounding box center [14, 88] width 5 height 5
click at [16, 234] on div "Pen" at bounding box center [17, 276] width 24 height 9
click at [149, 234] on div "Undo" at bounding box center [152, 276] width 24 height 9
click at [14, 234] on div "Pen" at bounding box center [17, 276] width 24 height 9
click at [13, 112] on div at bounding box center [14, 114] width 5 height 5
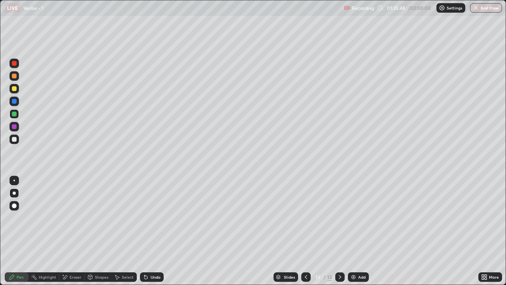
click at [360, 234] on div "Add" at bounding box center [358, 276] width 21 height 9
click at [98, 234] on div "Shapes" at bounding box center [101, 277] width 13 height 4
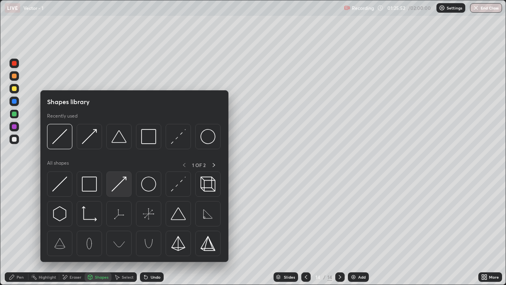
click at [119, 187] on img at bounding box center [119, 183] width 15 height 15
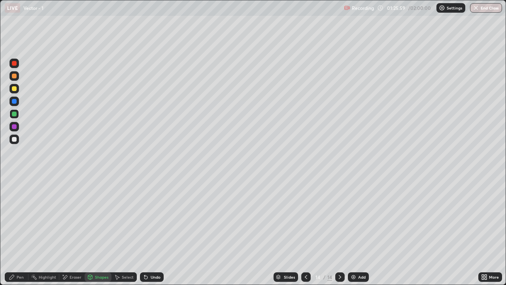
click at [17, 234] on div "Pen" at bounding box center [17, 276] width 24 height 9
click at [13, 142] on div at bounding box center [13, 138] width 9 height 9
click at [152, 234] on div "Undo" at bounding box center [152, 276] width 24 height 9
click at [150, 234] on div "Undo" at bounding box center [152, 276] width 24 height 9
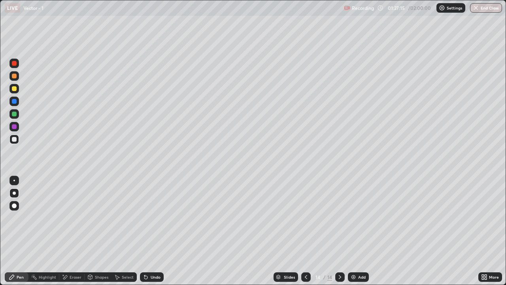
click at [305, 234] on icon at bounding box center [306, 277] width 2 height 4
click at [10, 234] on icon at bounding box center [11, 277] width 5 height 5
click at [13, 141] on div at bounding box center [14, 139] width 5 height 5
click at [152, 234] on div "Undo" at bounding box center [156, 277] width 10 height 4
click at [151, 234] on div "Undo" at bounding box center [156, 277] width 10 height 4
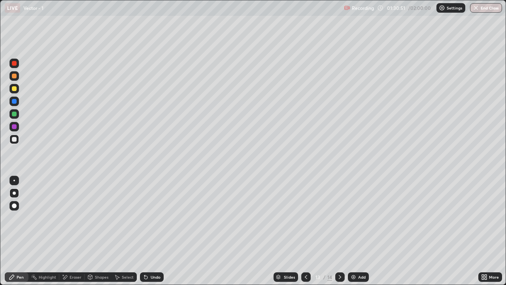
click at [339, 234] on div at bounding box center [339, 276] width 9 height 9
click at [15, 89] on div at bounding box center [14, 88] width 5 height 5
click at [68, 234] on div "Eraser" at bounding box center [71, 276] width 25 height 9
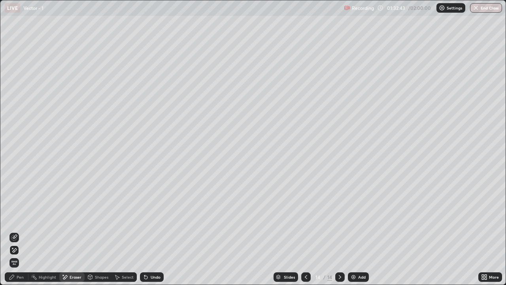
click at [17, 234] on div "Pen" at bounding box center [20, 277] width 7 height 4
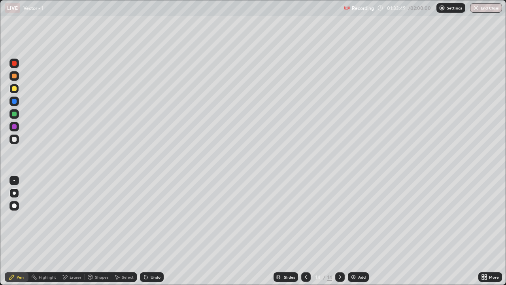
click at [14, 140] on div at bounding box center [14, 139] width 5 height 5
click at [361, 234] on div "Add" at bounding box center [358, 276] width 21 height 9
click at [15, 90] on div at bounding box center [14, 88] width 5 height 5
click at [14, 114] on div at bounding box center [14, 114] width 5 height 5
click at [95, 234] on div "Shapes" at bounding box center [101, 277] width 13 height 4
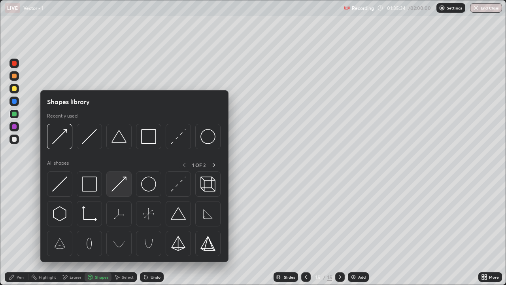
click at [117, 187] on img at bounding box center [119, 183] width 15 height 15
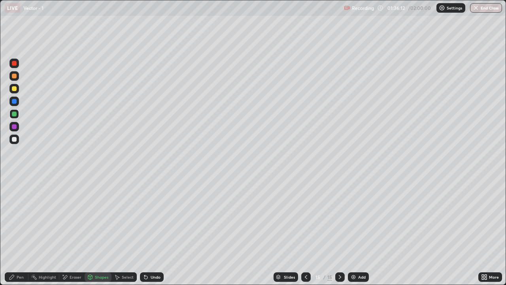
click at [155, 234] on div "Undo" at bounding box center [152, 276] width 24 height 9
click at [15, 89] on div at bounding box center [14, 88] width 5 height 5
click at [122, 234] on div "Select" at bounding box center [128, 277] width 12 height 4
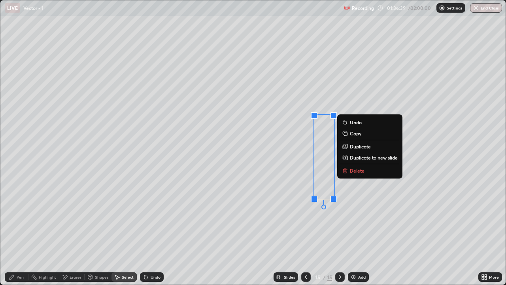
click at [17, 234] on div "Pen" at bounding box center [17, 276] width 24 height 9
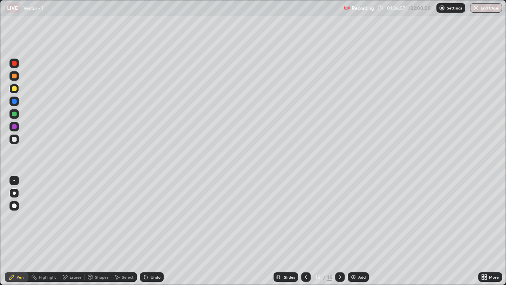
click at [73, 234] on div "Eraser" at bounding box center [71, 276] width 25 height 9
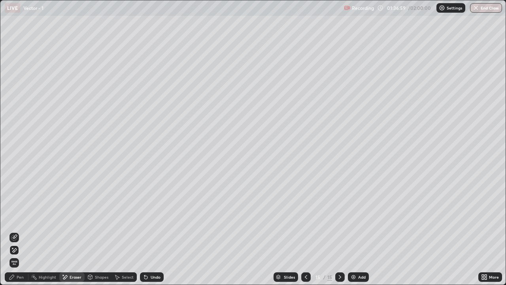
click at [18, 234] on div "Pen" at bounding box center [17, 276] width 24 height 9
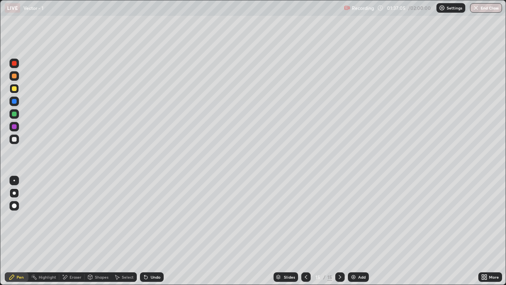
click at [12, 140] on div at bounding box center [14, 139] width 5 height 5
click at [486, 234] on icon at bounding box center [486, 278] width 2 height 2
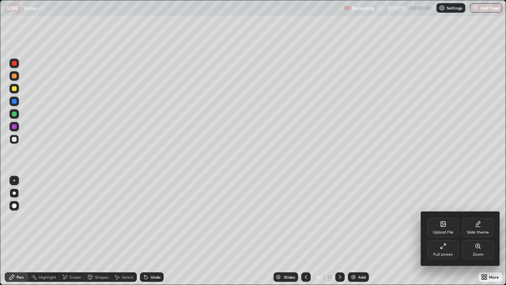
click at [445, 234] on div "Full screen" at bounding box center [444, 249] width 32 height 19
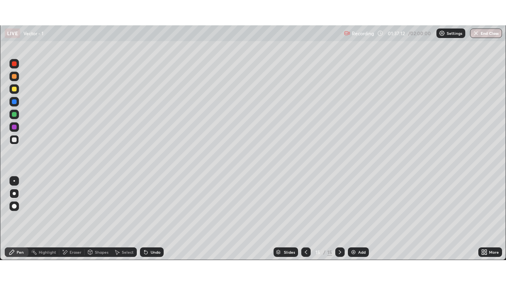
scroll to position [39321, 39049]
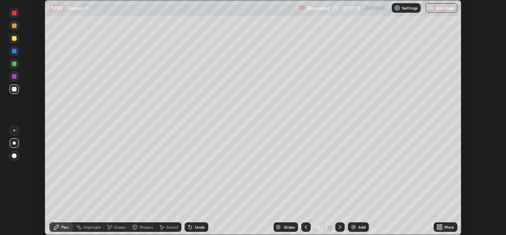
click at [439, 226] on icon at bounding box center [440, 226] width 6 height 6
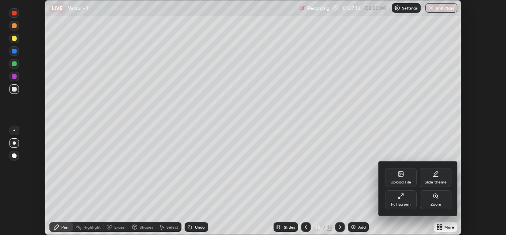
click at [403, 202] on div "Full screen" at bounding box center [401, 204] width 20 height 4
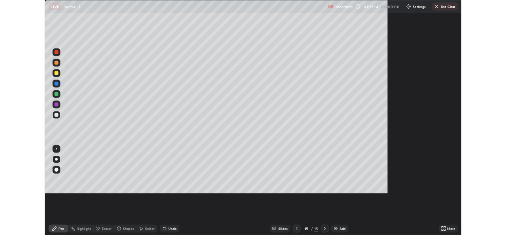
scroll to position [285, 506]
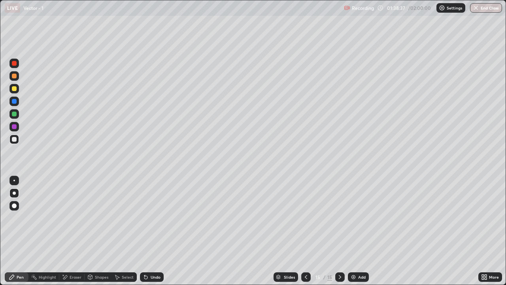
click at [154, 234] on div "Undo" at bounding box center [156, 277] width 10 height 4
click at [74, 234] on div "Eraser" at bounding box center [76, 277] width 12 height 4
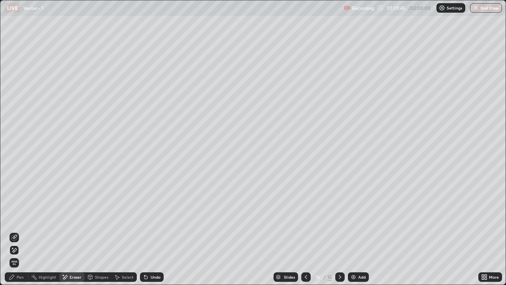
click at [16, 234] on icon at bounding box center [14, 237] width 6 height 6
click at [21, 234] on div "Pen" at bounding box center [17, 276] width 24 height 9
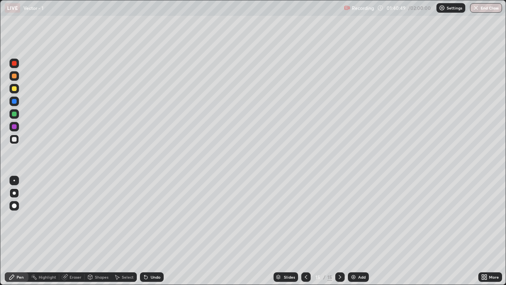
click at [363, 234] on div "Add" at bounding box center [358, 276] width 21 height 9
click at [98, 234] on div "Shapes" at bounding box center [101, 277] width 13 height 4
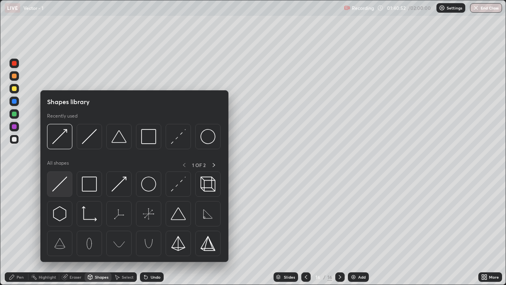
click at [61, 184] on img at bounding box center [59, 183] width 15 height 15
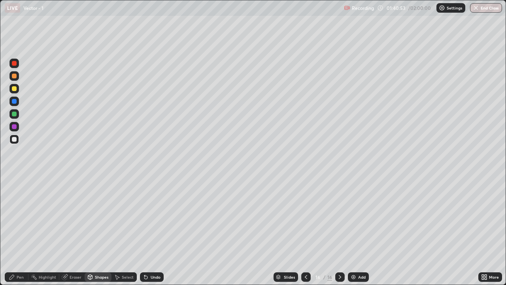
click at [100, 234] on div "Shapes" at bounding box center [98, 276] width 27 height 9
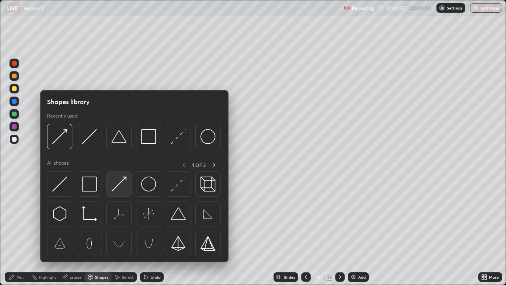
click at [120, 187] on img at bounding box center [119, 183] width 15 height 15
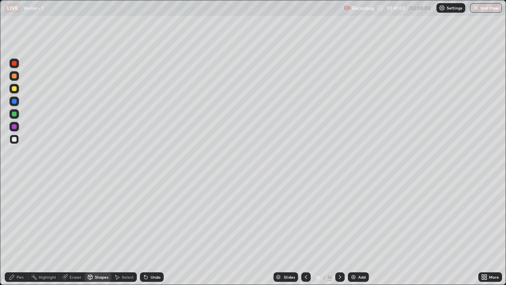
click at [19, 234] on div "Pen" at bounding box center [17, 276] width 24 height 9
click at [12, 114] on div at bounding box center [14, 114] width 5 height 5
click at [123, 234] on div "Select" at bounding box center [128, 277] width 12 height 4
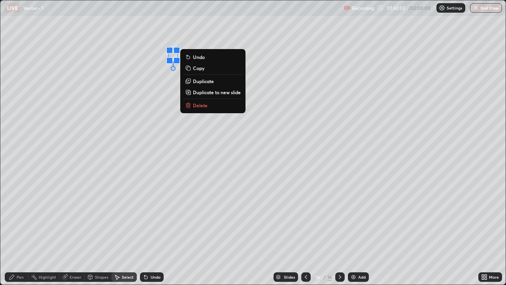
click at [226, 142] on div "0 ° Undo Copy Duplicate Duplicate to new slide Delete" at bounding box center [253, 142] width 506 height 284
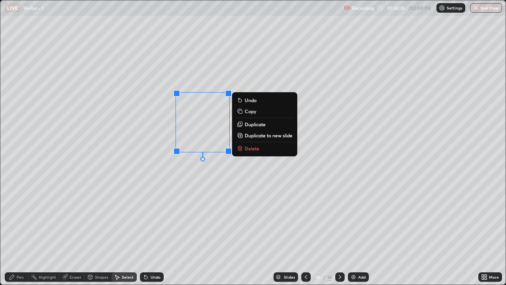
click at [152, 234] on div "Undo" at bounding box center [156, 277] width 10 height 4
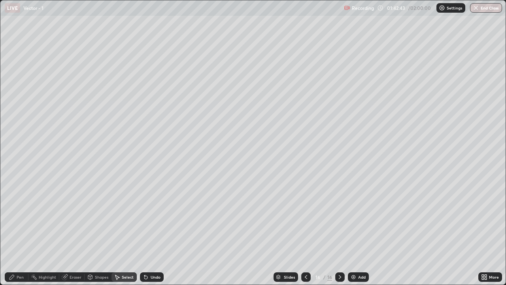
click at [90, 234] on icon at bounding box center [90, 277] width 0 height 3
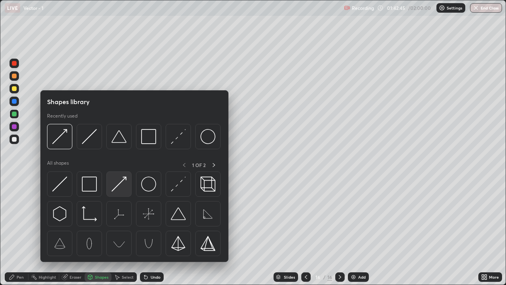
click at [122, 186] on img at bounding box center [119, 183] width 15 height 15
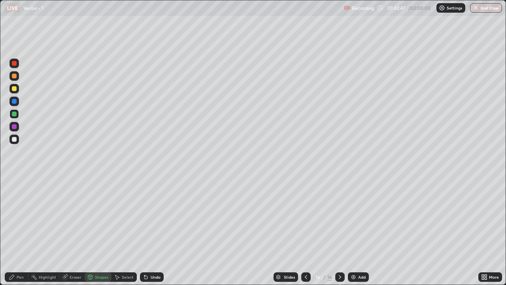
click at [14, 89] on div at bounding box center [14, 88] width 5 height 5
click at [15, 89] on div at bounding box center [14, 88] width 5 height 5
click at [98, 234] on div "Shapes" at bounding box center [101, 277] width 13 height 4
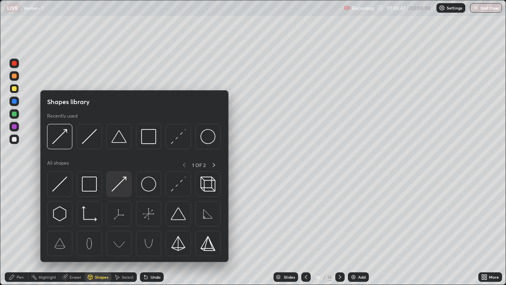
click at [122, 184] on img at bounding box center [119, 183] width 15 height 15
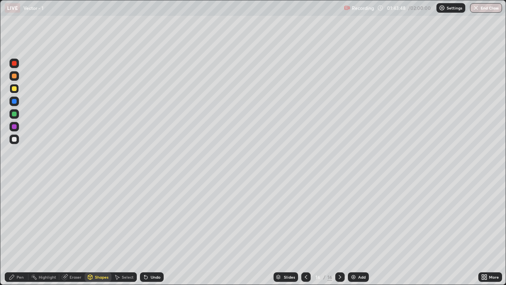
click at [15, 139] on div at bounding box center [14, 139] width 5 height 5
click at [152, 234] on div "Undo" at bounding box center [156, 277] width 10 height 4
click at [12, 234] on icon at bounding box center [12, 277] width 6 height 6
click at [305, 234] on icon at bounding box center [306, 277] width 6 height 6
click at [341, 234] on icon at bounding box center [340, 277] width 6 height 6
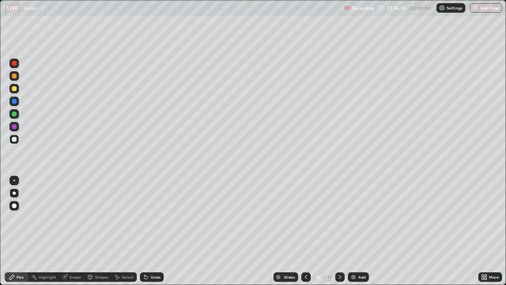
click at [305, 234] on icon at bounding box center [306, 277] width 6 height 6
click at [340, 234] on div at bounding box center [339, 276] width 9 height 9
click at [16, 93] on div at bounding box center [13, 88] width 9 height 9
click at [486, 234] on icon at bounding box center [486, 278] width 2 height 2
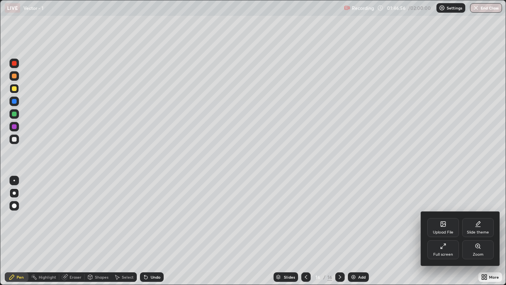
click at [446, 234] on div "Full screen" at bounding box center [444, 249] width 32 height 19
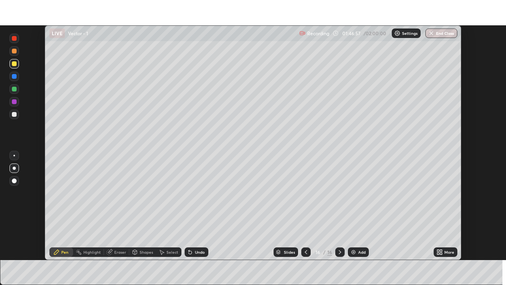
scroll to position [39321, 39049]
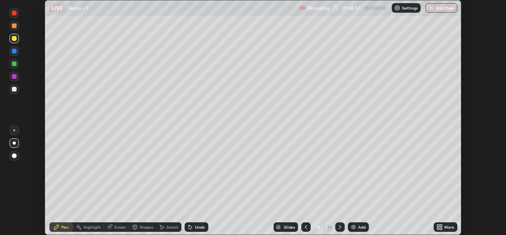
click at [441, 228] on icon at bounding box center [441, 228] width 2 height 2
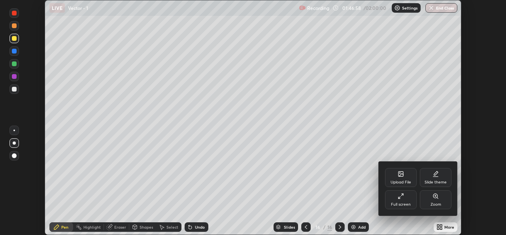
click at [401, 203] on div "Full screen" at bounding box center [401, 204] width 20 height 4
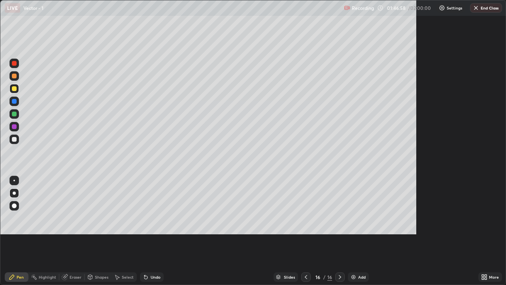
scroll to position [285, 506]
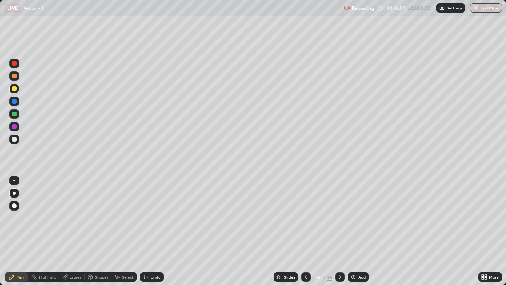
click at [155, 234] on div "Undo" at bounding box center [156, 277] width 10 height 4
click at [307, 234] on div at bounding box center [305, 277] width 9 height 16
click at [339, 234] on icon at bounding box center [340, 277] width 6 height 6
click at [70, 234] on div "Eraser" at bounding box center [76, 277] width 12 height 4
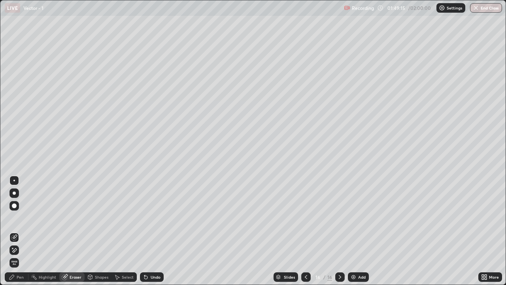
click at [17, 234] on div "Pen" at bounding box center [17, 276] width 24 height 9
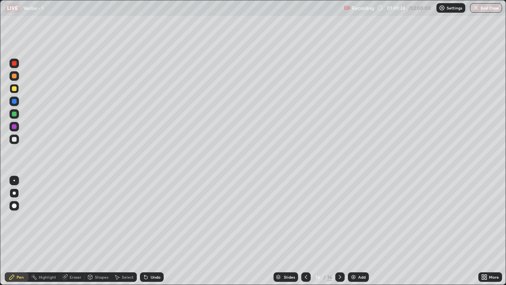
click at [157, 234] on div "Undo" at bounding box center [152, 276] width 24 height 9
click at [153, 234] on div "Undo" at bounding box center [156, 277] width 10 height 4
click at [126, 234] on div "Select" at bounding box center [128, 277] width 12 height 4
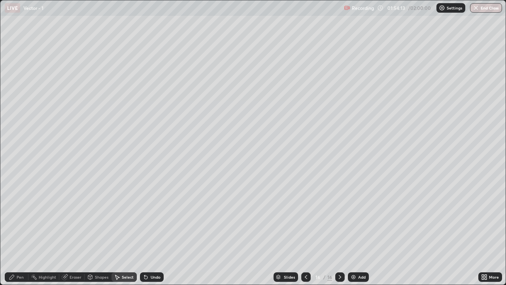
click at [20, 234] on div "Pen" at bounding box center [20, 277] width 7 height 4
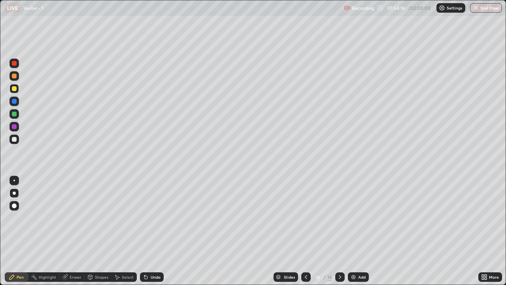
click at [354, 234] on img at bounding box center [353, 277] width 6 height 6
click at [97, 234] on div "Shapes" at bounding box center [98, 276] width 27 height 9
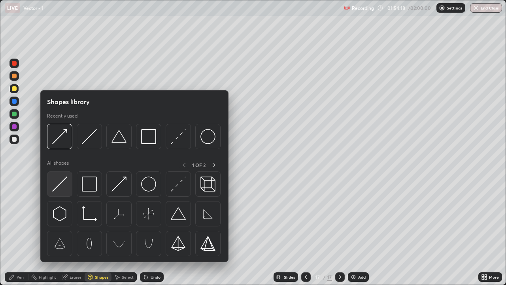
click at [58, 189] on img at bounding box center [59, 183] width 15 height 15
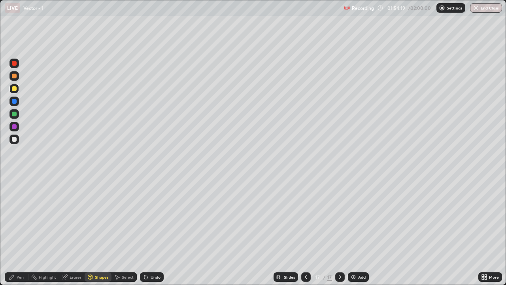
click at [95, 234] on div "Shapes" at bounding box center [101, 277] width 13 height 4
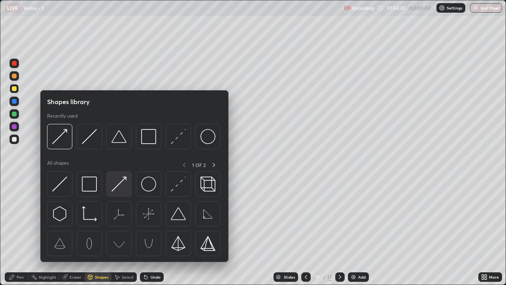
click at [119, 189] on img at bounding box center [119, 183] width 15 height 15
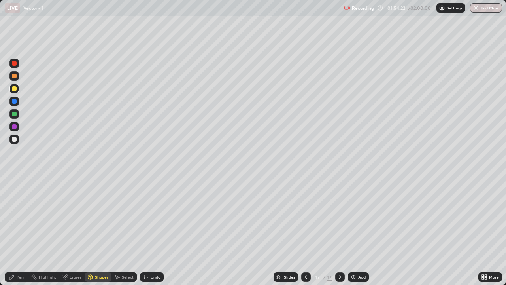
click at [95, 234] on div "Shapes" at bounding box center [98, 276] width 27 height 9
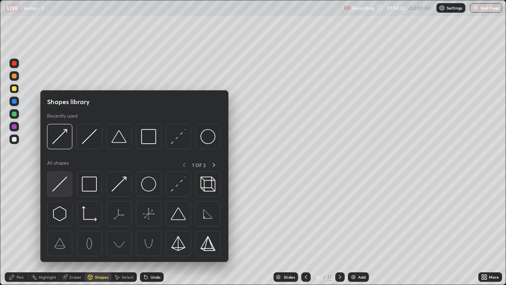
click at [58, 184] on img at bounding box center [59, 183] width 15 height 15
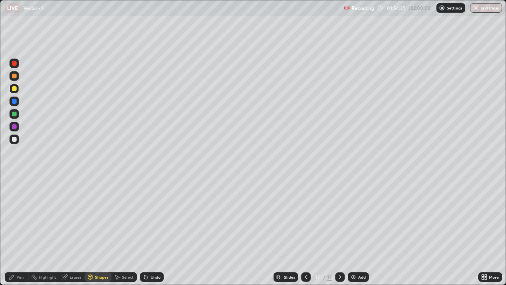
click at [305, 234] on icon at bounding box center [306, 277] width 6 height 6
click at [336, 234] on div at bounding box center [339, 276] width 9 height 9
click at [15, 142] on div at bounding box center [13, 138] width 9 height 9
click at [19, 234] on div "Pen" at bounding box center [17, 276] width 24 height 9
click at [305, 234] on icon at bounding box center [306, 277] width 6 height 6
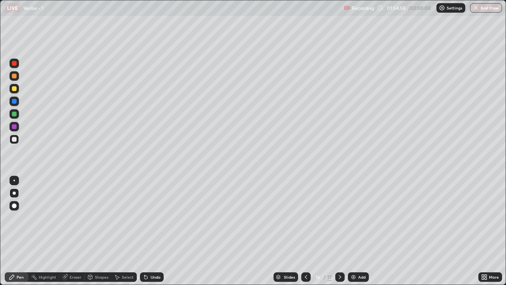
click at [338, 234] on icon at bounding box center [340, 277] width 6 height 6
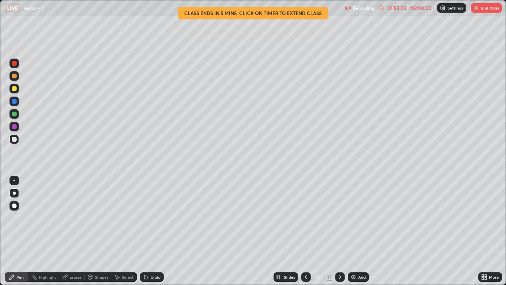
click at [339, 234] on icon at bounding box center [340, 277] width 6 height 6
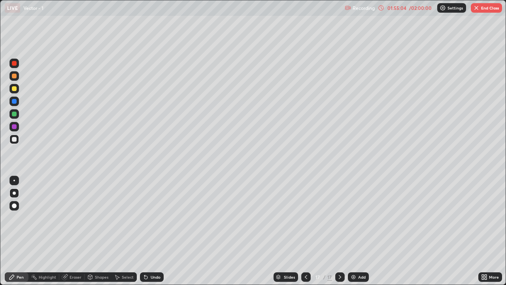
click at [306, 234] on icon at bounding box center [306, 277] width 6 height 6
click at [339, 234] on icon at bounding box center [340, 277] width 6 height 6
click at [305, 234] on icon at bounding box center [306, 277] width 6 height 6
click at [338, 234] on icon at bounding box center [340, 277] width 6 height 6
click at [304, 234] on icon at bounding box center [306, 277] width 6 height 6
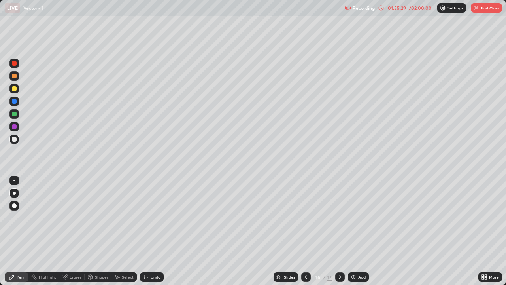
click at [339, 234] on icon at bounding box center [340, 277] width 6 height 6
click at [305, 234] on icon at bounding box center [306, 277] width 6 height 6
click at [336, 234] on div at bounding box center [339, 276] width 9 height 9
click at [306, 234] on icon at bounding box center [306, 277] width 2 height 4
click at [339, 234] on div at bounding box center [339, 276] width 9 height 9
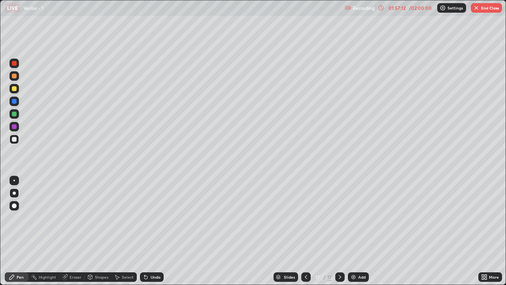
click at [307, 234] on div at bounding box center [305, 276] width 9 height 9
click at [339, 234] on icon at bounding box center [340, 277] width 6 height 6
click at [305, 234] on icon at bounding box center [306, 277] width 2 height 4
click at [339, 234] on div at bounding box center [339, 276] width 9 height 9
click at [306, 234] on icon at bounding box center [306, 277] width 6 height 6
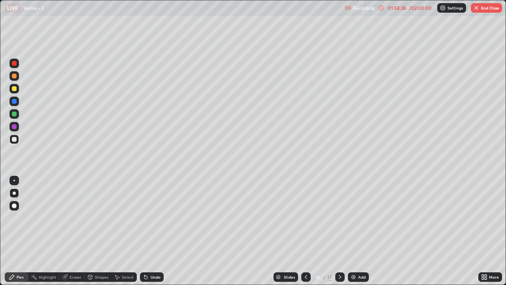
click at [339, 234] on icon at bounding box center [340, 277] width 6 height 6
click at [96, 234] on div "Shapes" at bounding box center [98, 276] width 27 height 9
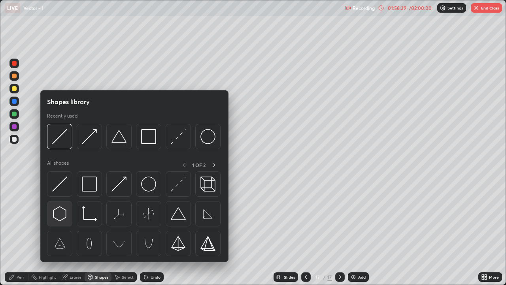
click at [61, 212] on img at bounding box center [59, 213] width 15 height 15
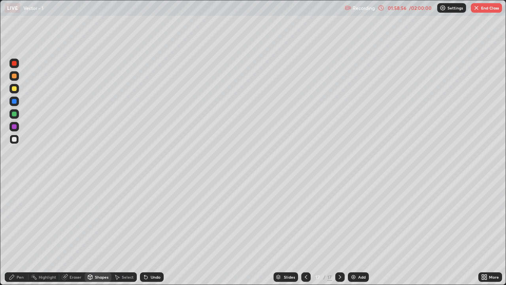
click at [19, 234] on div "Pen" at bounding box center [20, 277] width 7 height 4
click at [305, 234] on icon at bounding box center [306, 277] width 6 height 6
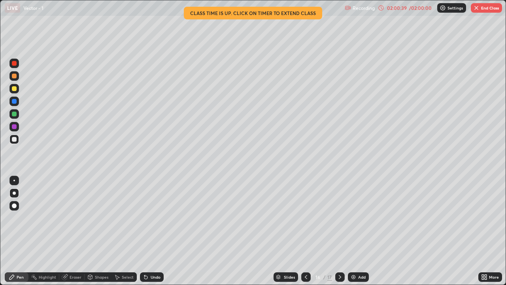
click at [342, 234] on div at bounding box center [339, 276] width 9 height 9
click at [305, 234] on div at bounding box center [305, 276] width 9 height 9
click at [338, 234] on icon at bounding box center [340, 277] width 6 height 6
click at [98, 234] on div "Shapes" at bounding box center [98, 276] width 27 height 9
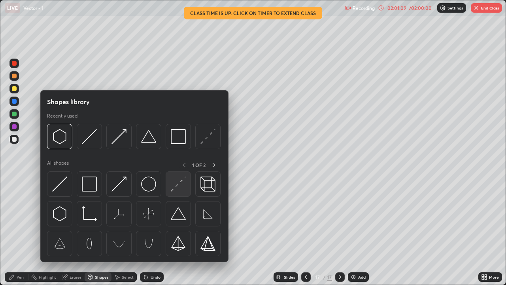
click at [180, 184] on img at bounding box center [178, 183] width 15 height 15
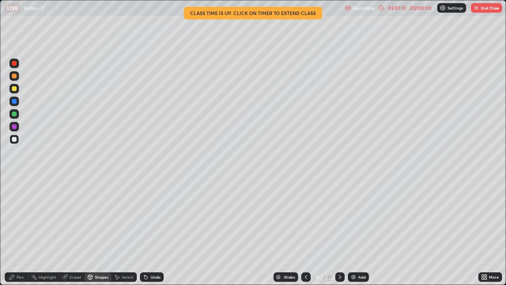
click at [15, 234] on div "Pen" at bounding box center [17, 276] width 24 height 9
click at [305, 234] on div at bounding box center [305, 277] width 9 height 16
click at [339, 234] on div at bounding box center [339, 276] width 9 height 9
click at [305, 234] on icon at bounding box center [306, 277] width 6 height 6
click at [338, 234] on div at bounding box center [339, 276] width 9 height 9
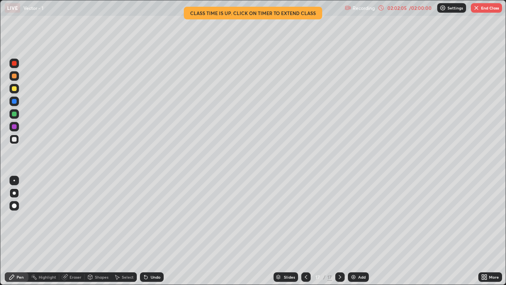
click at [97, 234] on div "Shapes" at bounding box center [101, 277] width 13 height 4
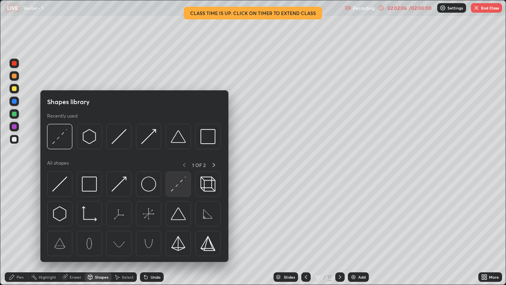
click at [178, 189] on img at bounding box center [178, 183] width 15 height 15
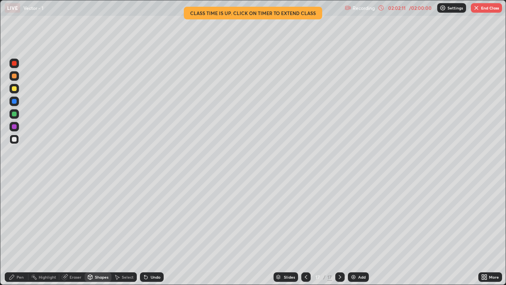
click at [17, 234] on div "Pen" at bounding box center [20, 277] width 7 height 4
click at [96, 234] on div "Shapes" at bounding box center [101, 277] width 13 height 4
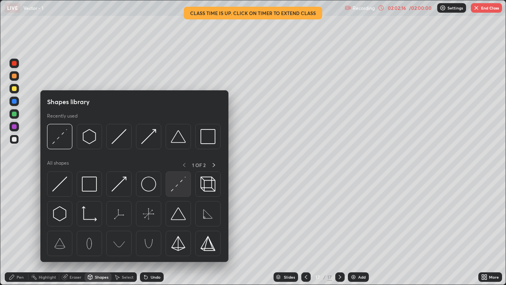
click at [180, 187] on img at bounding box center [178, 183] width 15 height 15
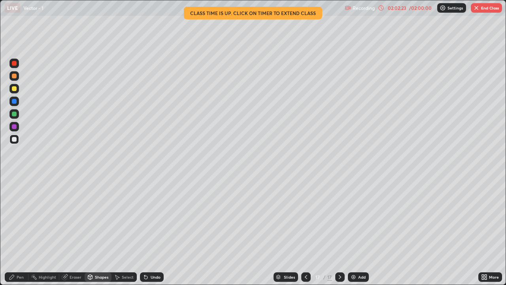
click at [153, 234] on div "Undo" at bounding box center [156, 277] width 10 height 4
click at [14, 234] on icon at bounding box center [12, 277] width 6 height 6
click at [15, 114] on div at bounding box center [14, 114] width 5 height 5
click at [304, 234] on div at bounding box center [305, 276] width 9 height 9
click at [339, 234] on icon at bounding box center [340, 277] width 6 height 6
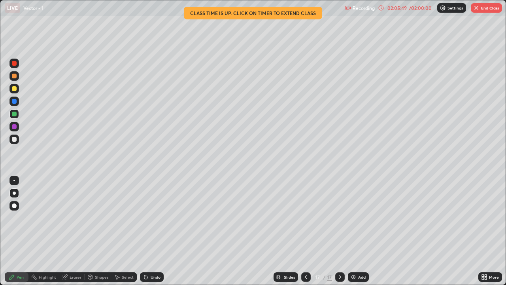
click at [68, 234] on div "Eraser" at bounding box center [71, 276] width 25 height 9
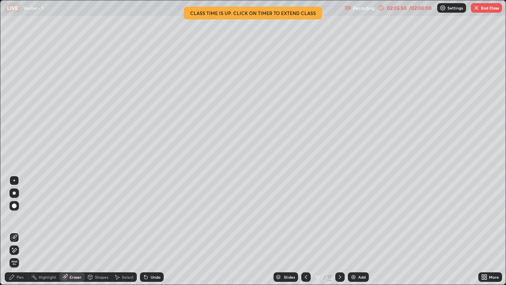
click at [18, 234] on div "Pen" at bounding box center [17, 276] width 24 height 9
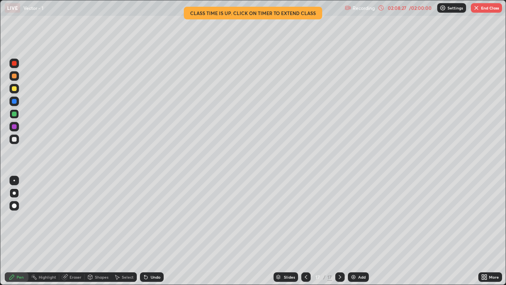
click at [481, 9] on button "End Class" at bounding box center [486, 7] width 31 height 9
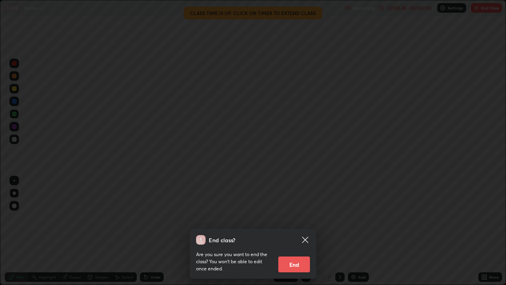
click at [304, 234] on button "End" at bounding box center [294, 264] width 32 height 16
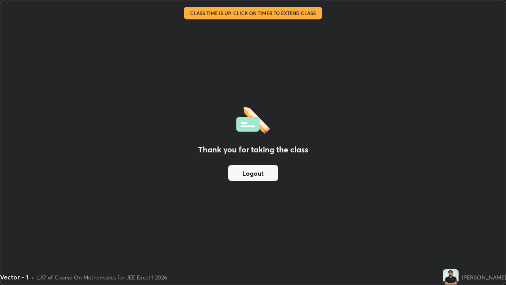
click at [267, 178] on button "Logout" at bounding box center [253, 173] width 50 height 16
click at [259, 172] on button "Logout" at bounding box center [253, 173] width 50 height 16
